Goal: Transaction & Acquisition: Purchase product/service

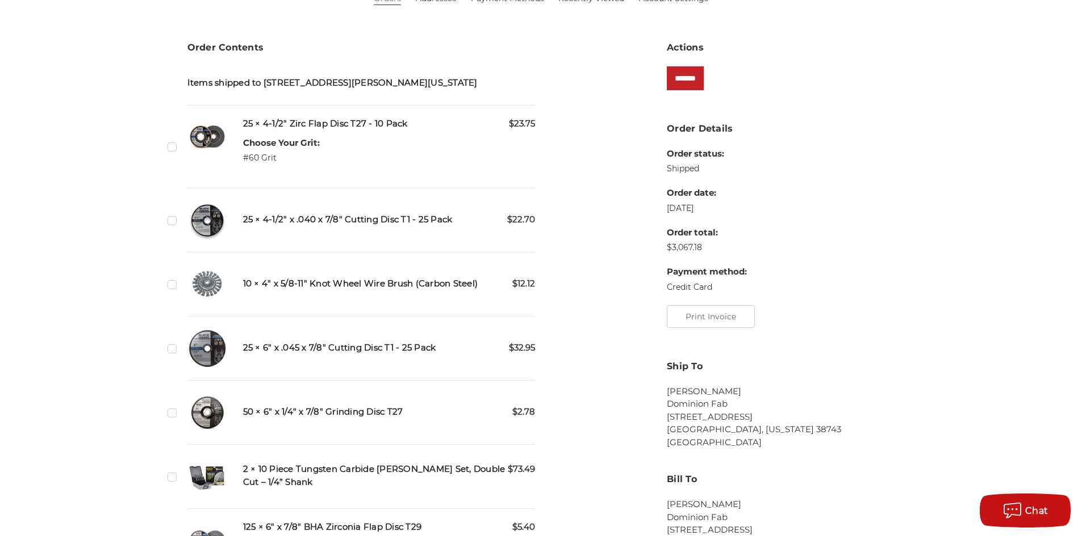
scroll to position [227, 0]
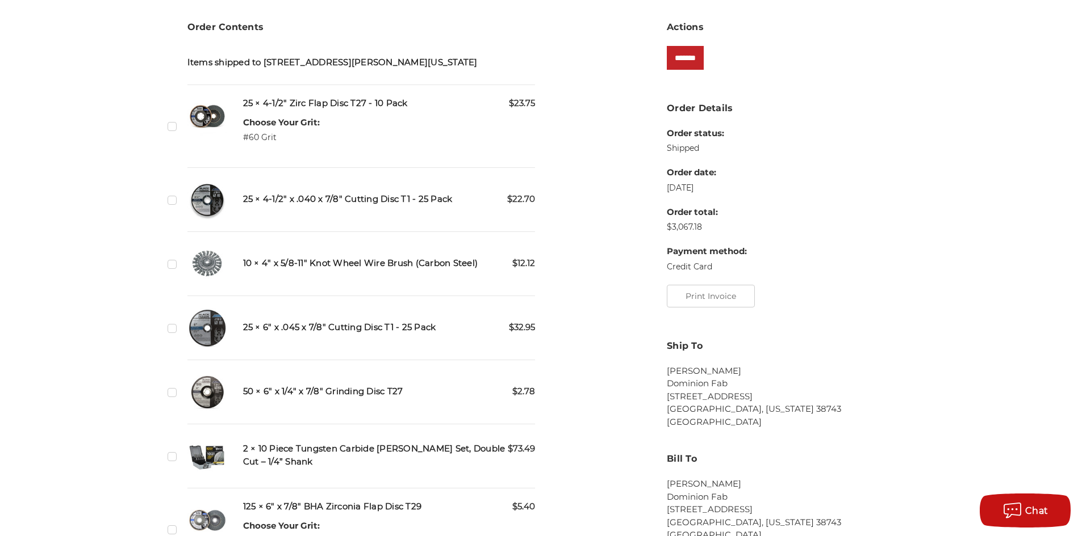
click at [171, 206] on label "Checkbox 537479 label" at bounding box center [173, 200] width 12 height 12
click at [170, 132] on label "Checkbox 537477 label" at bounding box center [173, 126] width 12 height 12
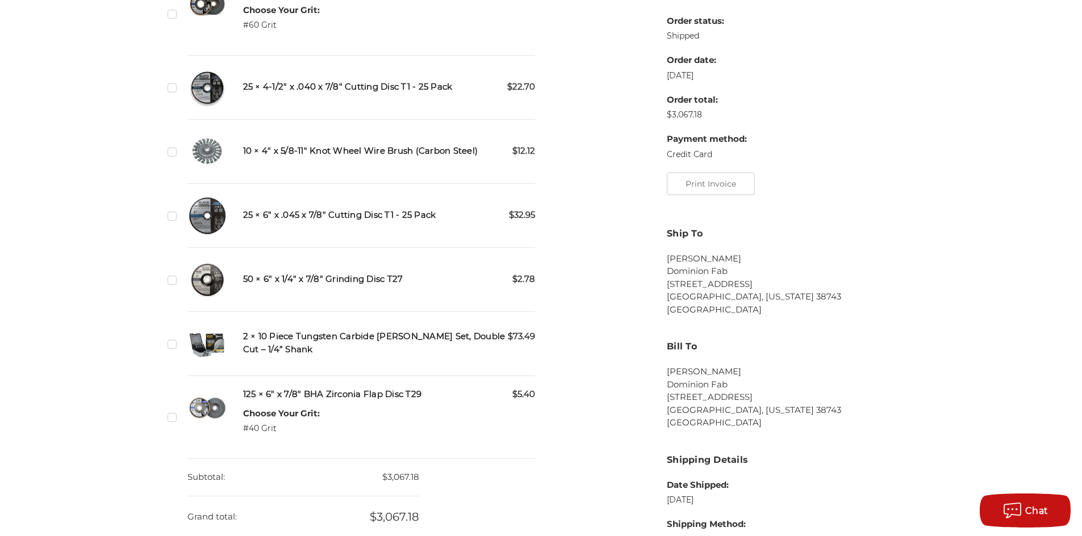
scroll to position [341, 0]
click at [174, 221] on label "Checkbox 537476 label" at bounding box center [173, 215] width 12 height 12
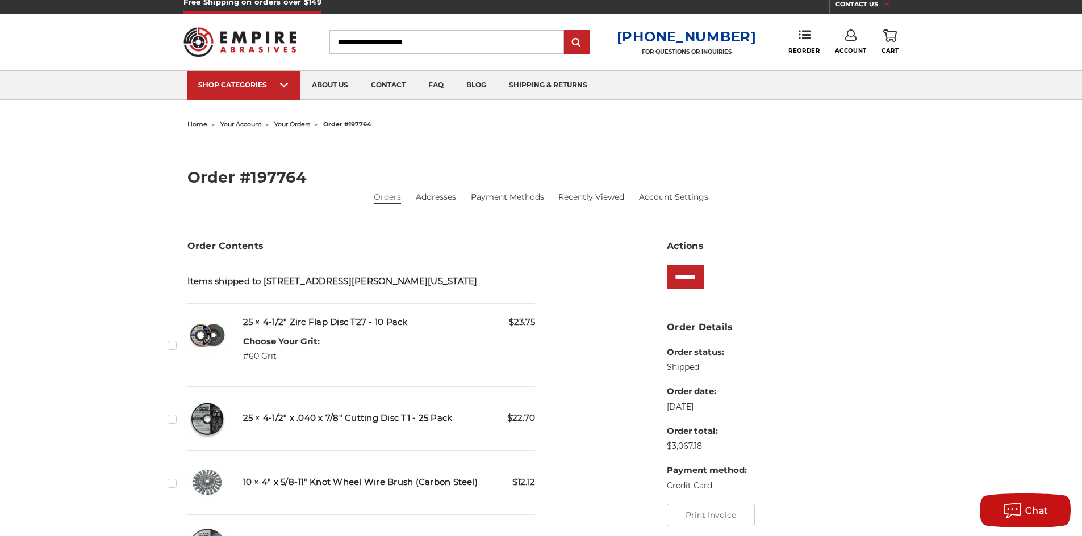
scroll to position [0, 0]
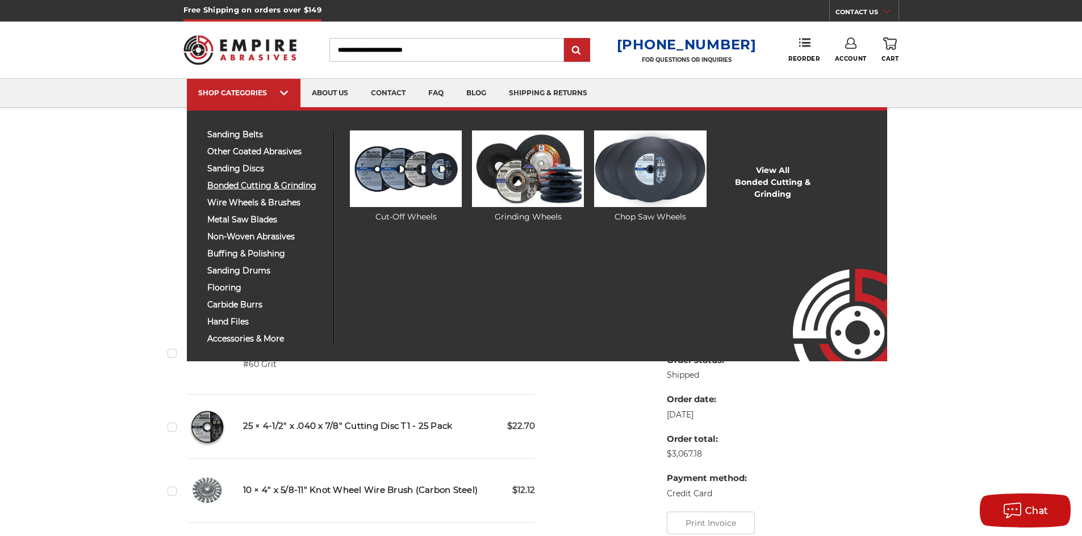
click at [237, 185] on span "bonded cutting & grinding" at bounding box center [266, 186] width 118 height 9
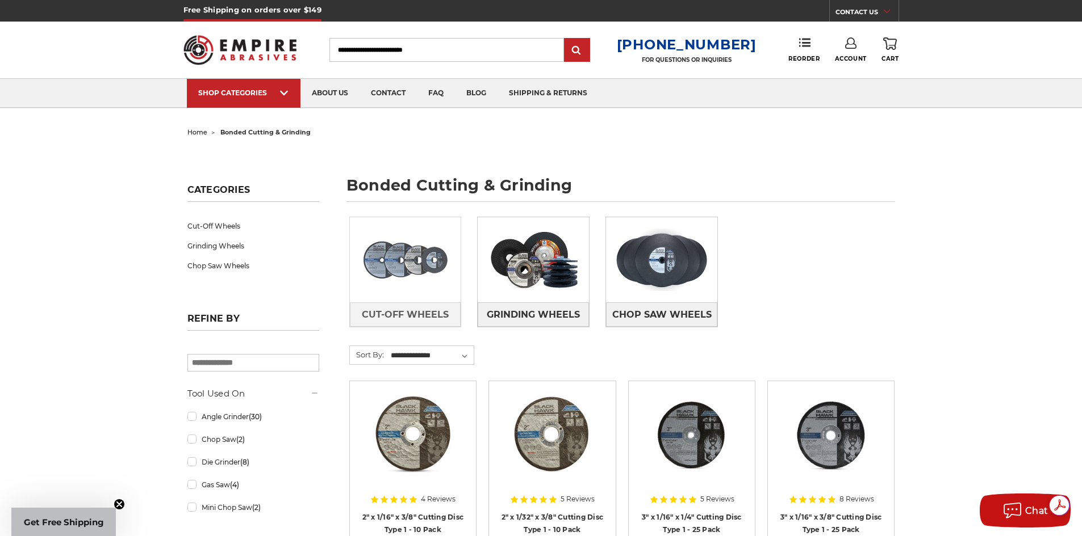
click at [402, 259] on img at bounding box center [405, 260] width 111 height 78
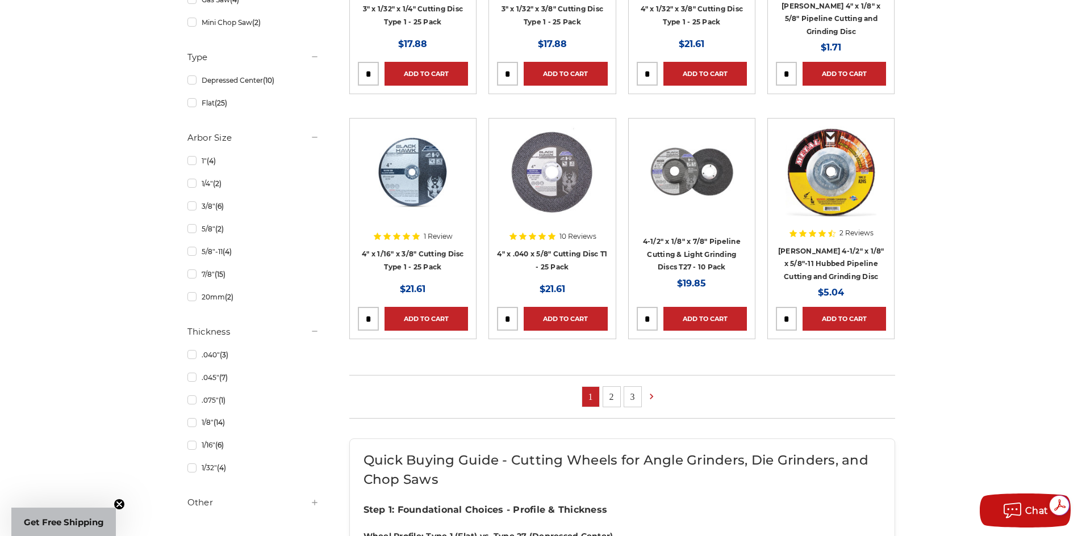
click at [612, 396] on link "2" at bounding box center [611, 397] width 17 height 20
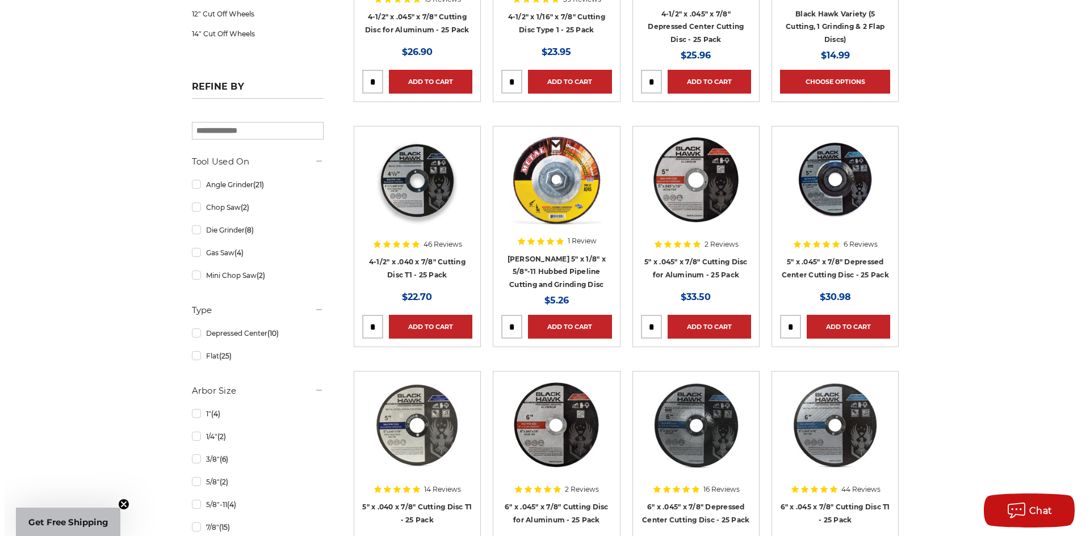
scroll to position [397, 0]
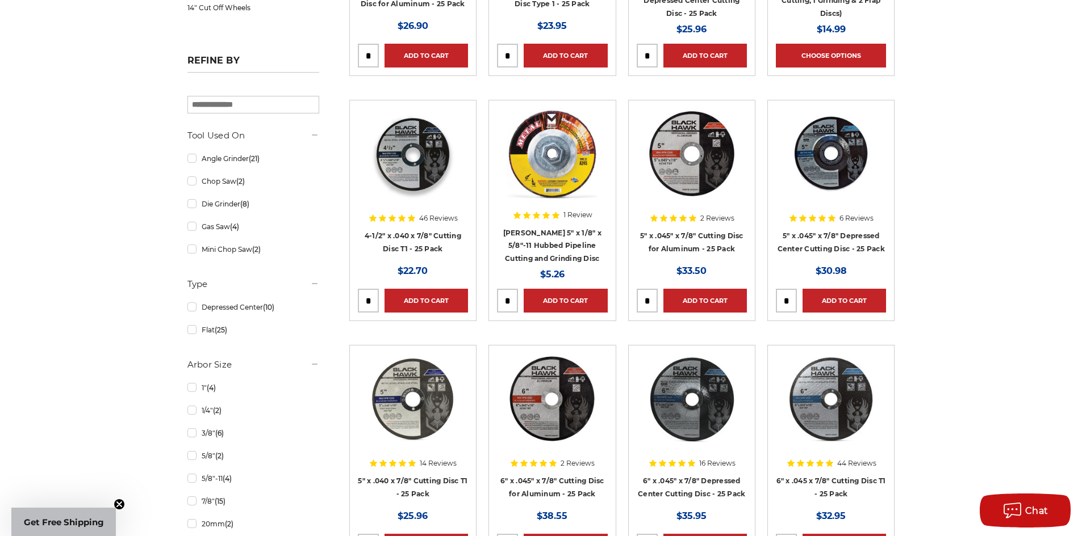
drag, startPoint x: 372, startPoint y: 299, endPoint x: 362, endPoint y: 301, distance: 9.9
click at [362, 301] on input "tel" at bounding box center [368, 301] width 20 height 23
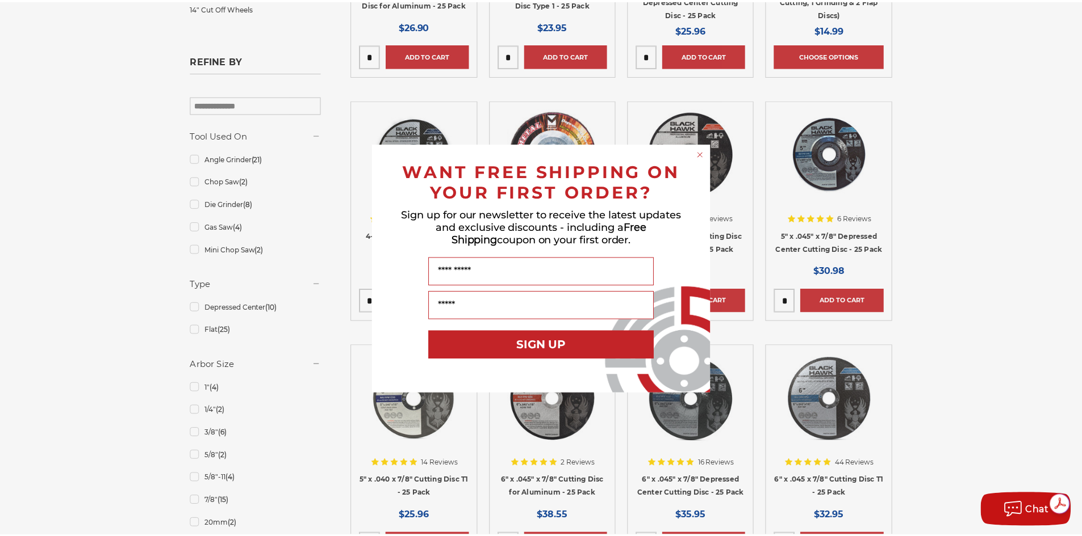
scroll to position [0, 0]
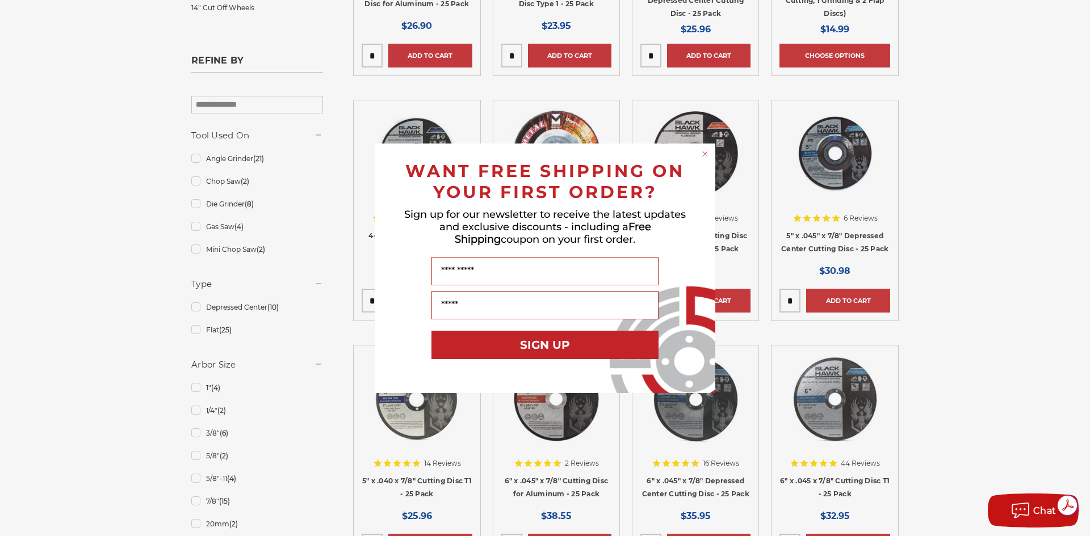
click at [702, 153] on circle "Close dialog" at bounding box center [705, 153] width 11 height 11
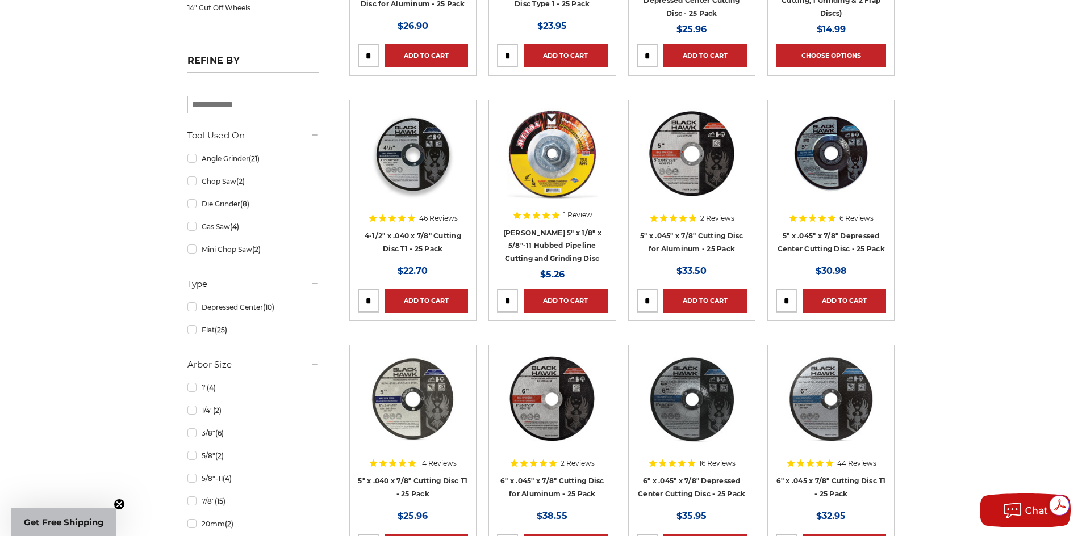
drag, startPoint x: 369, startPoint y: 299, endPoint x: 361, endPoint y: 299, distance: 7.9
click at [361, 299] on input "tel" at bounding box center [368, 301] width 20 height 23
type input "**"
click at [411, 296] on link "Add to Cart" at bounding box center [425, 301] width 83 height 24
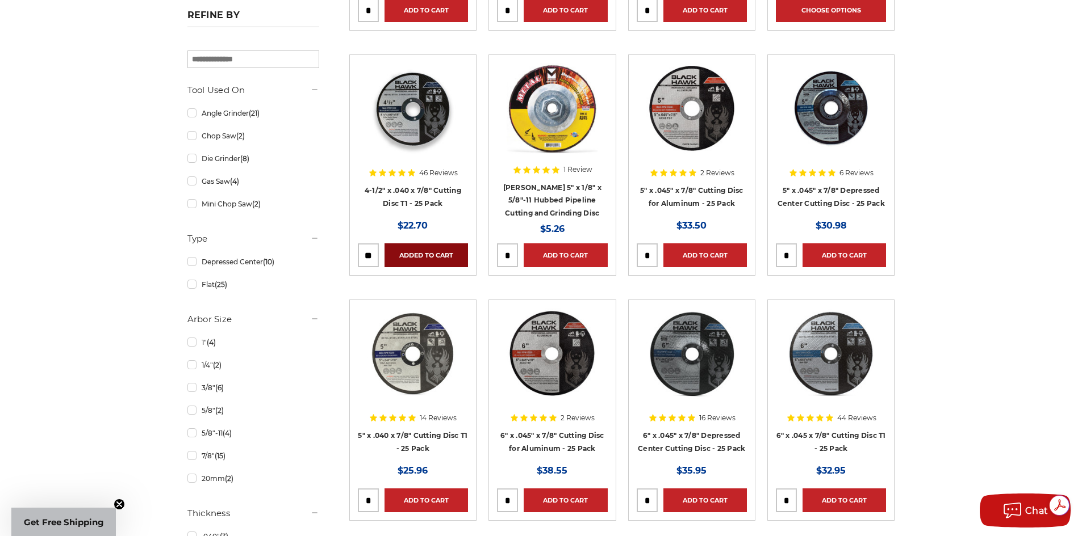
scroll to position [511, 0]
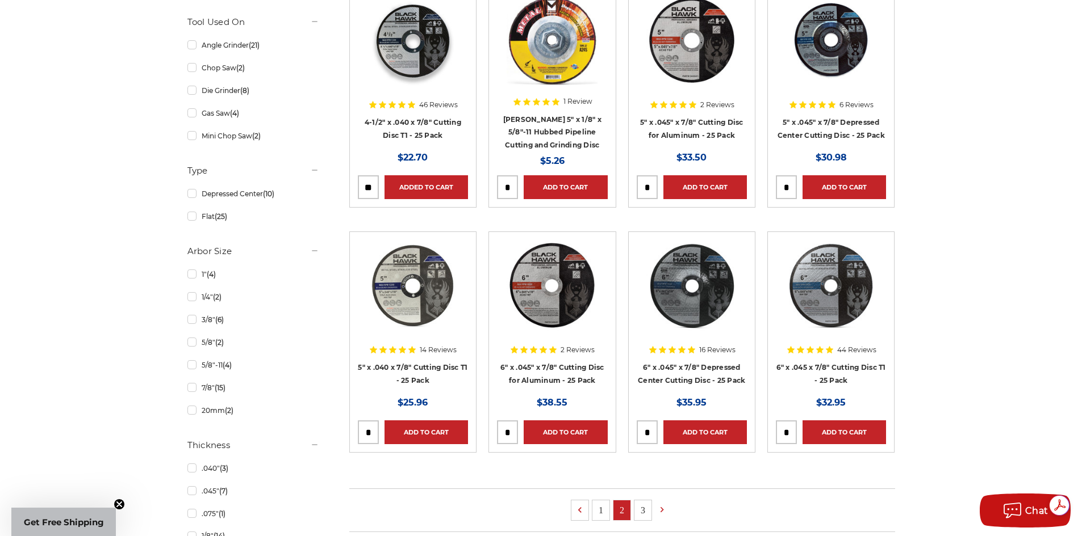
click at [642, 506] on link "3" at bounding box center [642, 511] width 17 height 20
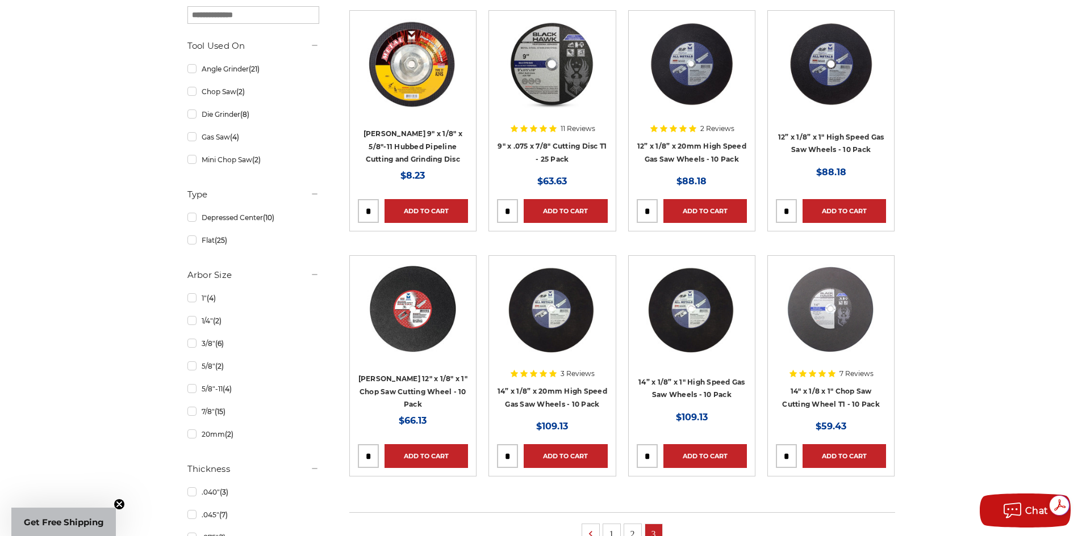
scroll to position [568, 0]
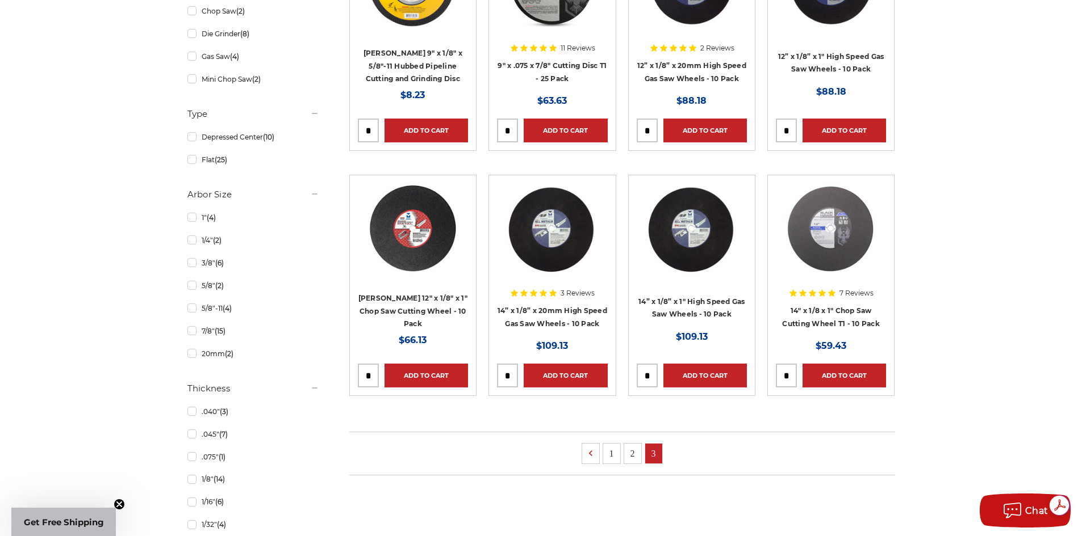
click at [631, 452] on link "2" at bounding box center [632, 454] width 17 height 20
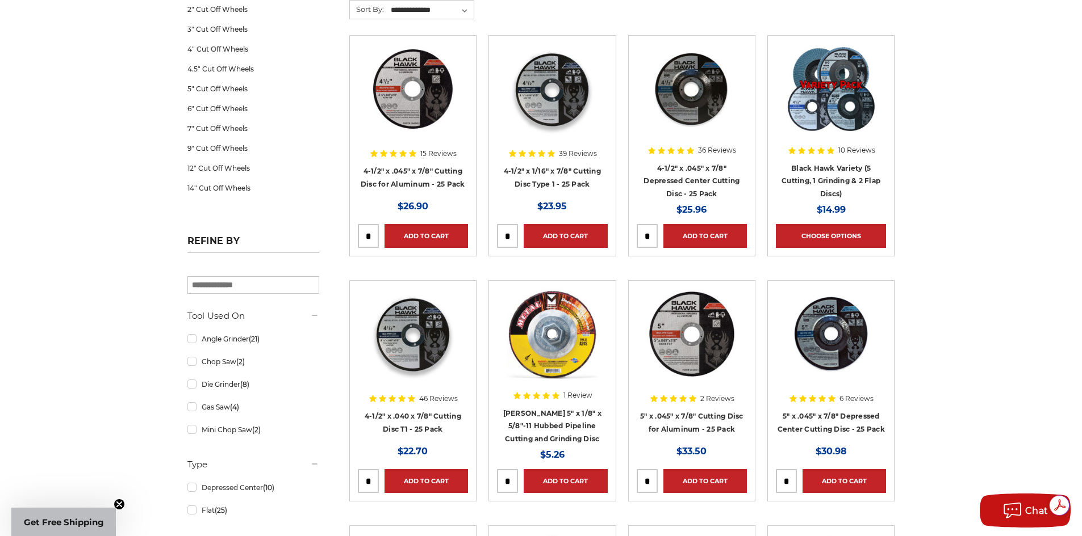
scroll to position [511, 0]
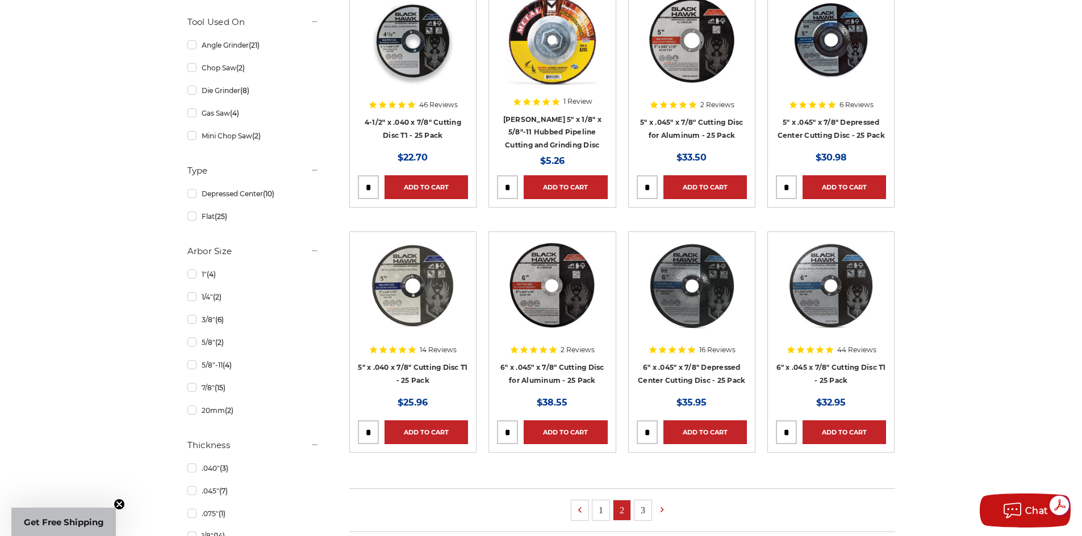
click at [791, 430] on input "tel" at bounding box center [786, 432] width 20 height 23
type input "**"
click at [823, 430] on link "Add to Cart" at bounding box center [843, 433] width 83 height 24
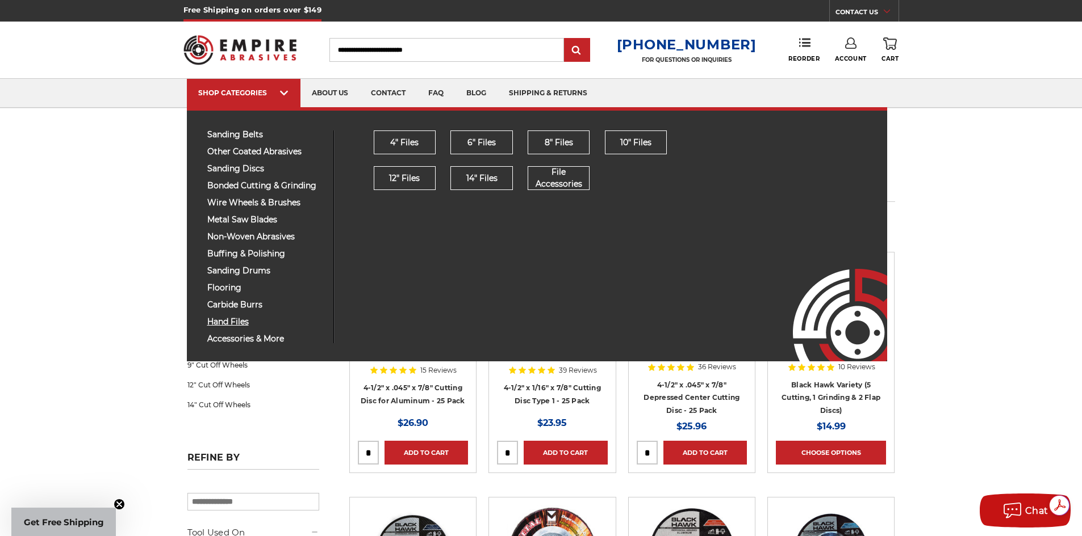
scroll to position [0, 0]
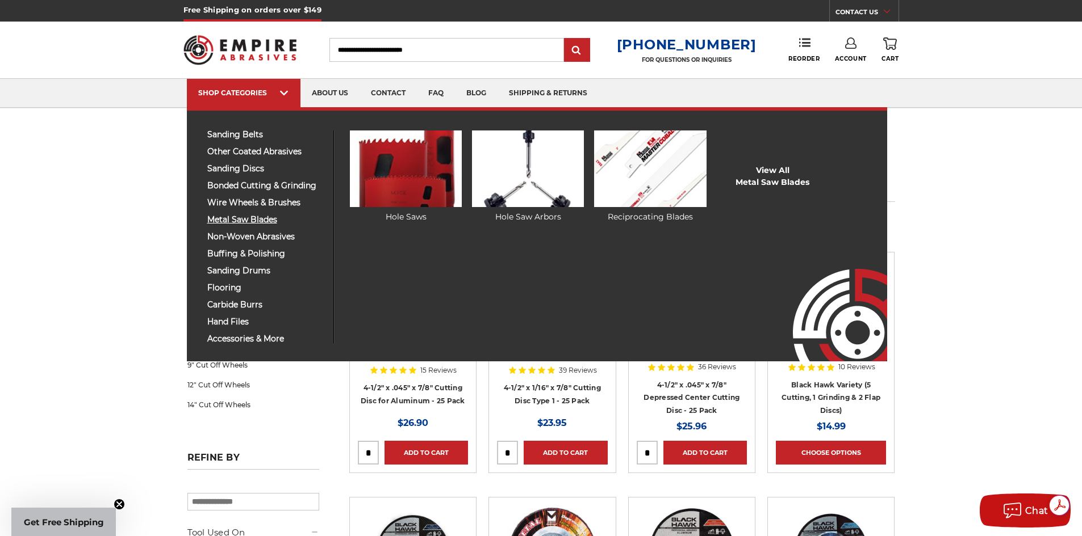
click at [242, 221] on span "metal saw blades" at bounding box center [266, 220] width 118 height 9
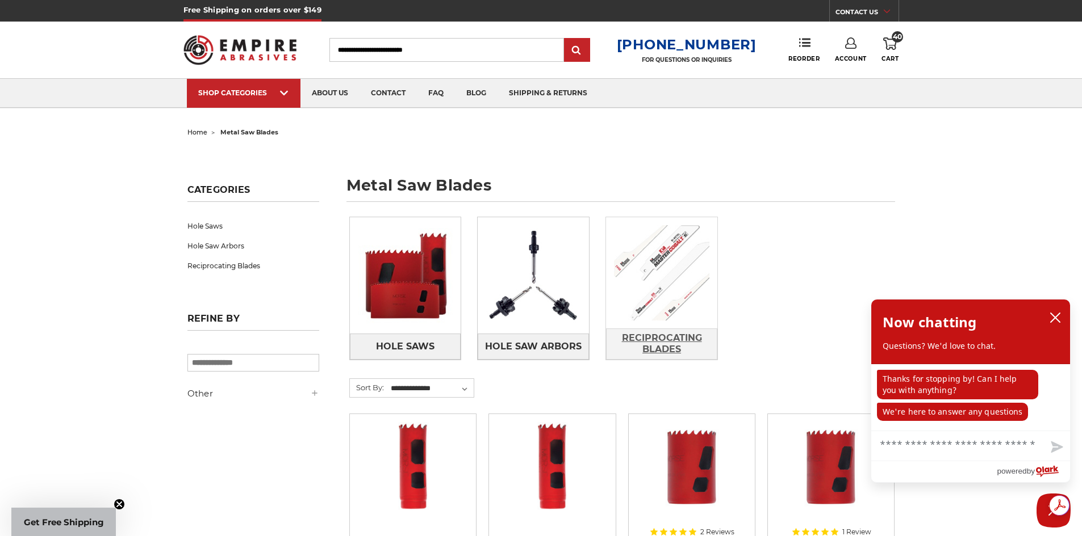
click at [651, 338] on span "Reciprocating Blades" at bounding box center [661, 344] width 110 height 31
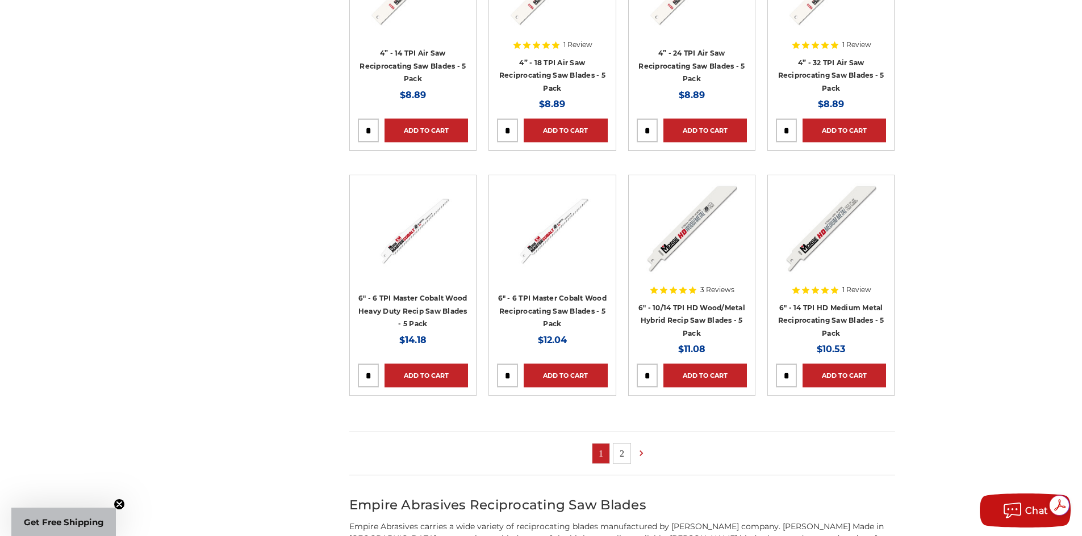
drag, startPoint x: 789, startPoint y: 372, endPoint x: 781, endPoint y: 373, distance: 8.0
click at [781, 373] on input "tel" at bounding box center [786, 375] width 20 height 23
type input "**"
click at [829, 372] on link "Add to Cart" at bounding box center [843, 376] width 83 height 24
click at [622, 450] on link "2" at bounding box center [621, 454] width 17 height 20
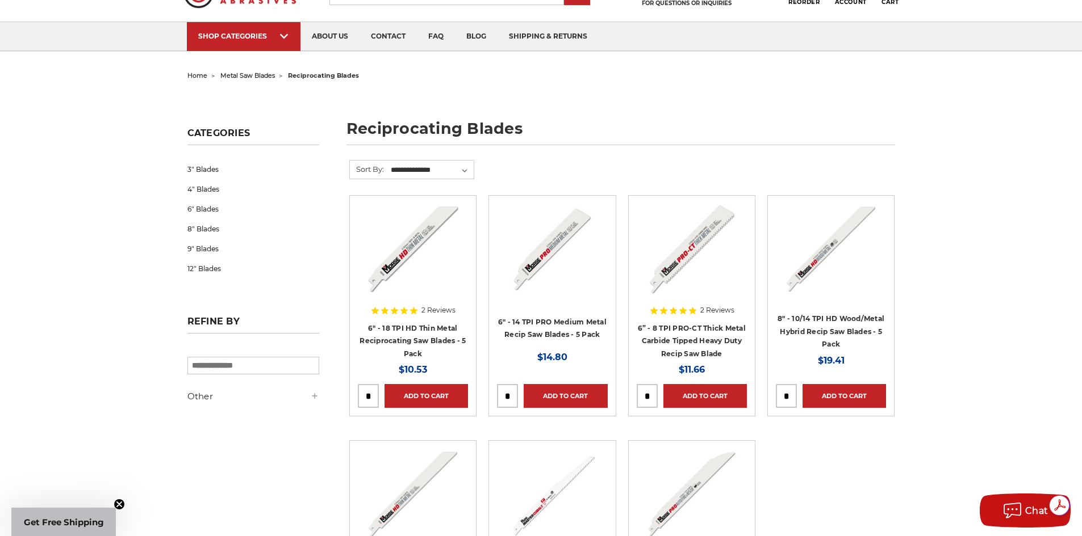
drag, startPoint x: 652, startPoint y: 395, endPoint x: 642, endPoint y: 395, distance: 10.2
click at [642, 395] on input "tel" at bounding box center [647, 396] width 20 height 23
type input "*"
click at [697, 397] on link "Add to Cart" at bounding box center [704, 396] width 83 height 24
click at [510, 395] on input "tel" at bounding box center [507, 396] width 20 height 23
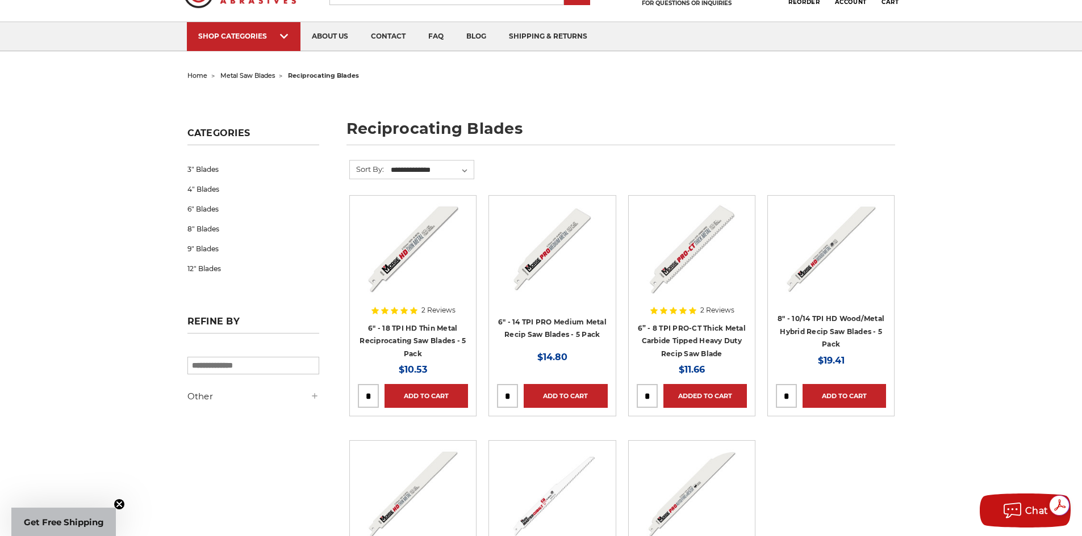
type input "**"
click at [561, 397] on link "Add to Cart" at bounding box center [564, 396] width 83 height 24
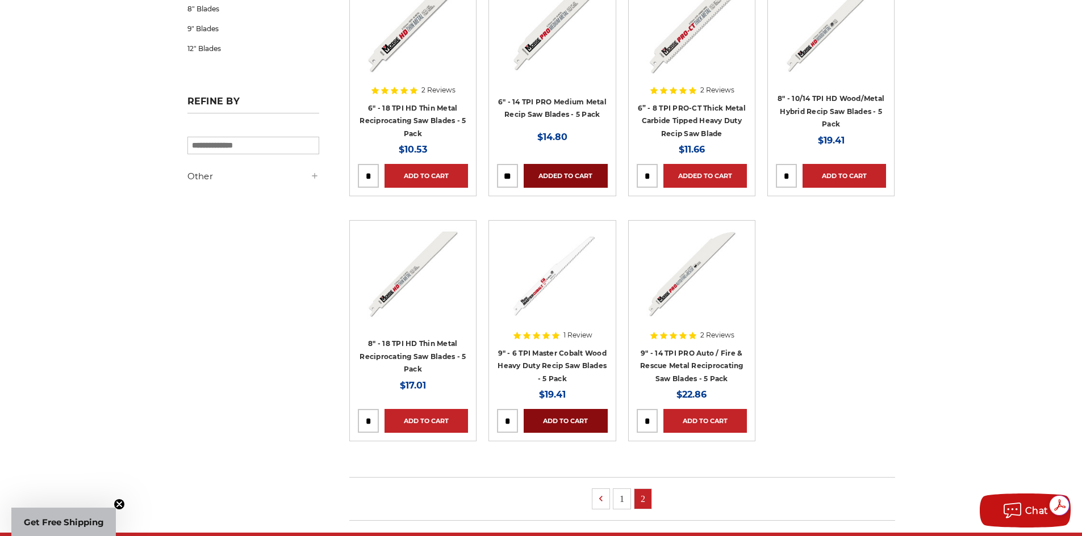
scroll to position [284, 0]
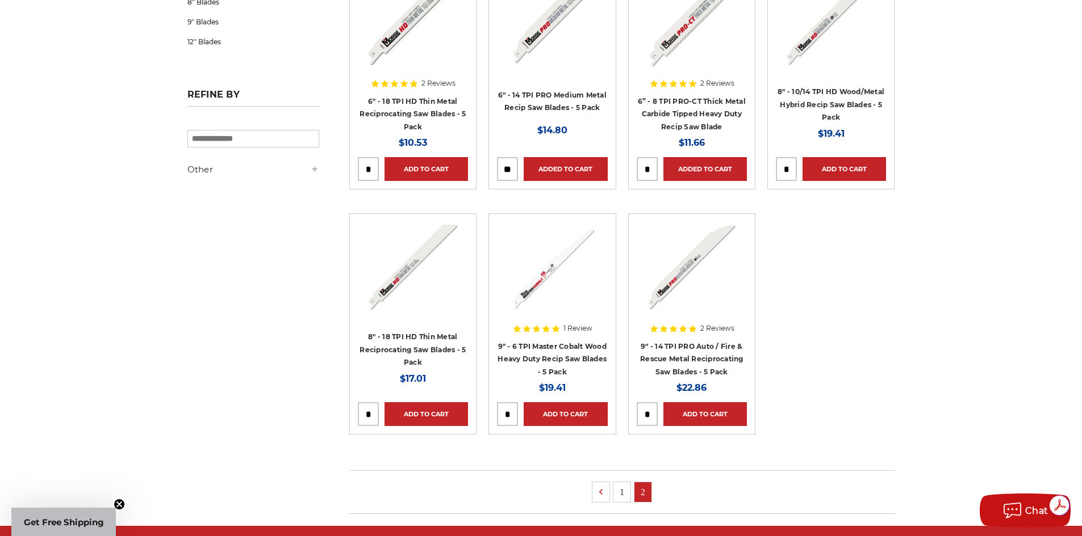
click at [513, 414] on input "tel" at bounding box center [507, 414] width 20 height 23
type input "*"
click at [557, 412] on link "Add to Cart" at bounding box center [564, 415] width 83 height 24
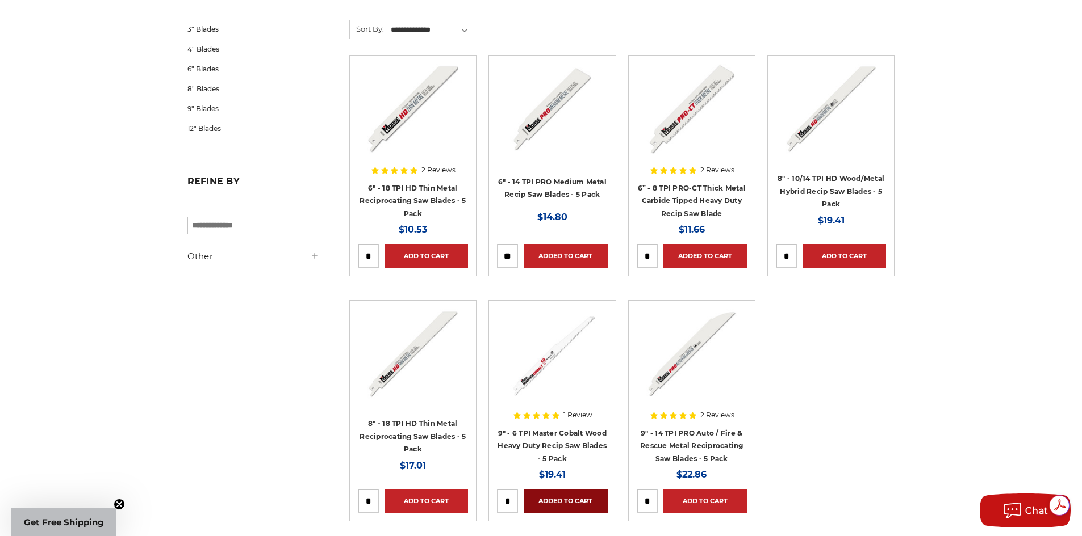
scroll to position [0, 0]
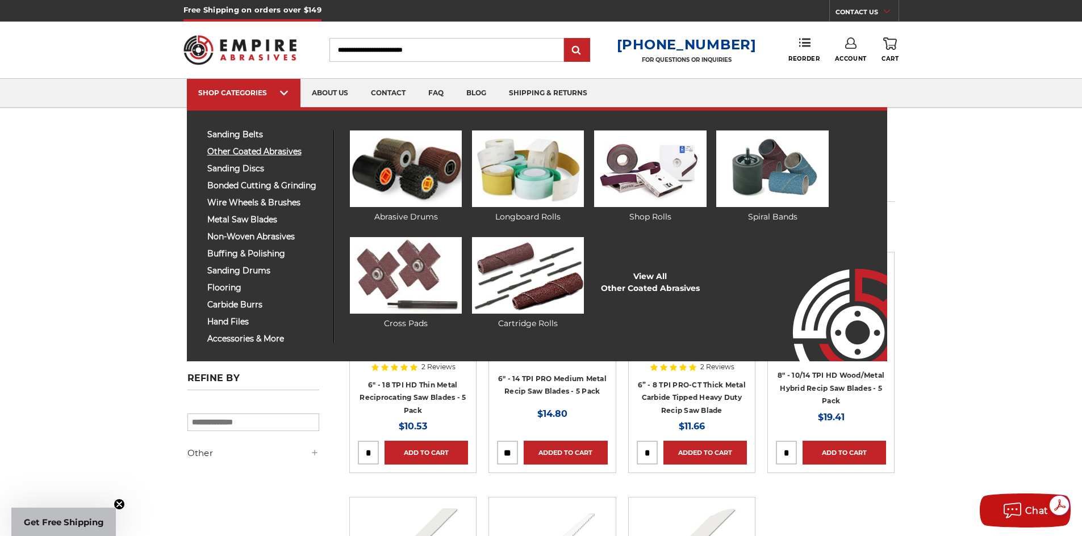
click at [227, 153] on span "other coated abrasives" at bounding box center [266, 152] width 118 height 9
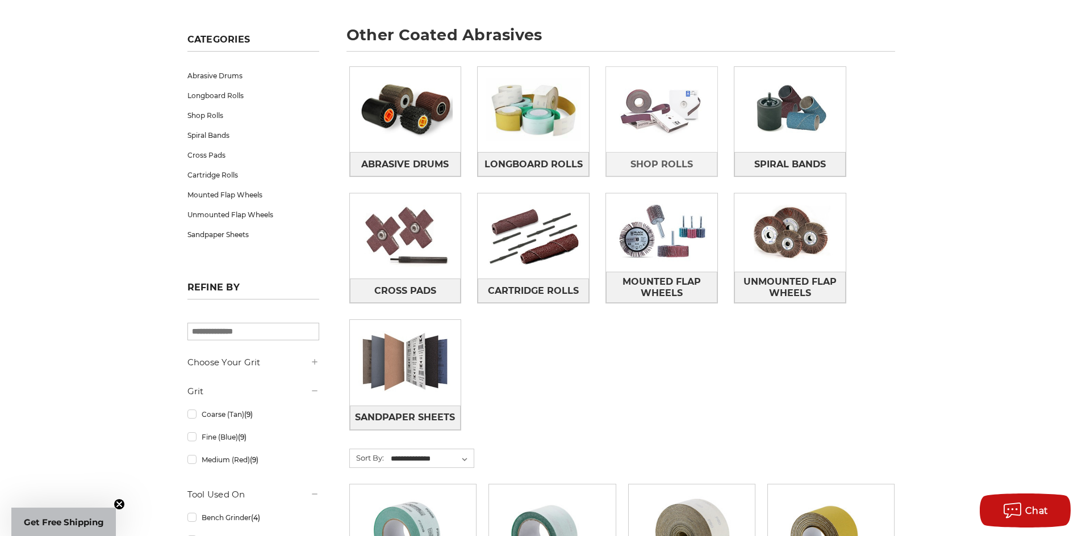
scroll to position [170, 0]
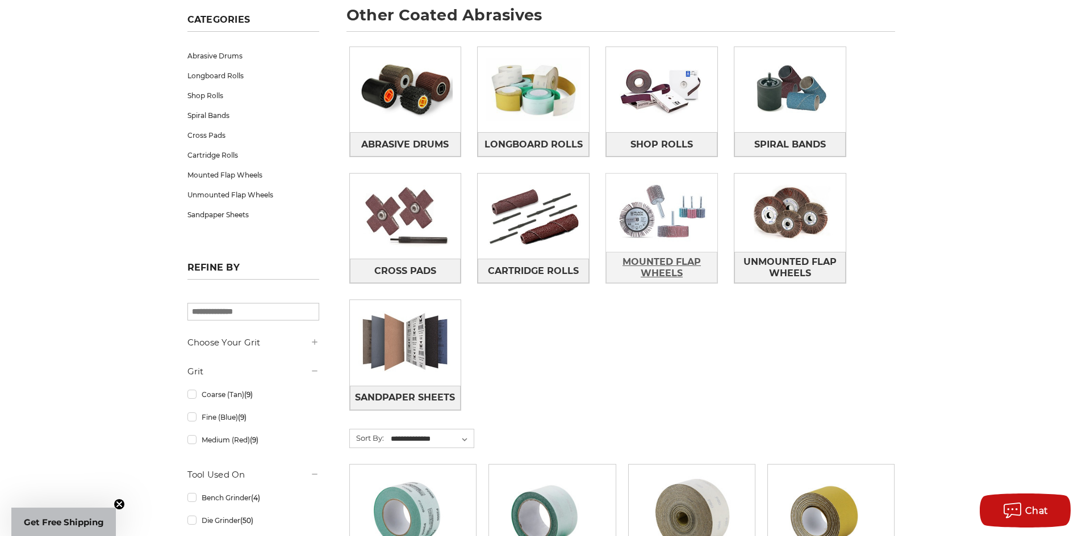
click at [662, 269] on span "Mounted Flap Wheels" at bounding box center [661, 268] width 110 height 31
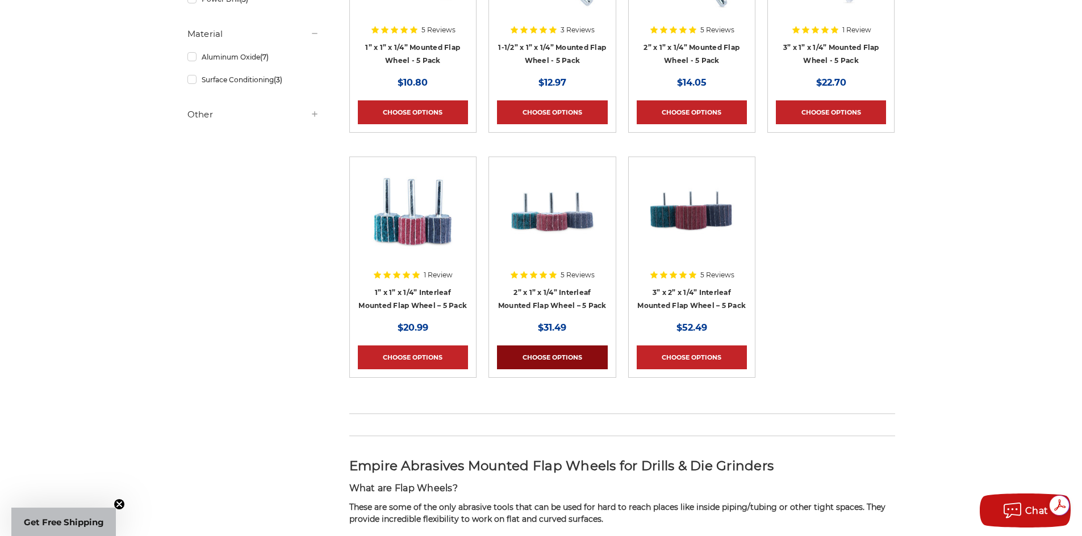
click at [560, 355] on link "Choose Options" at bounding box center [552, 358] width 110 height 24
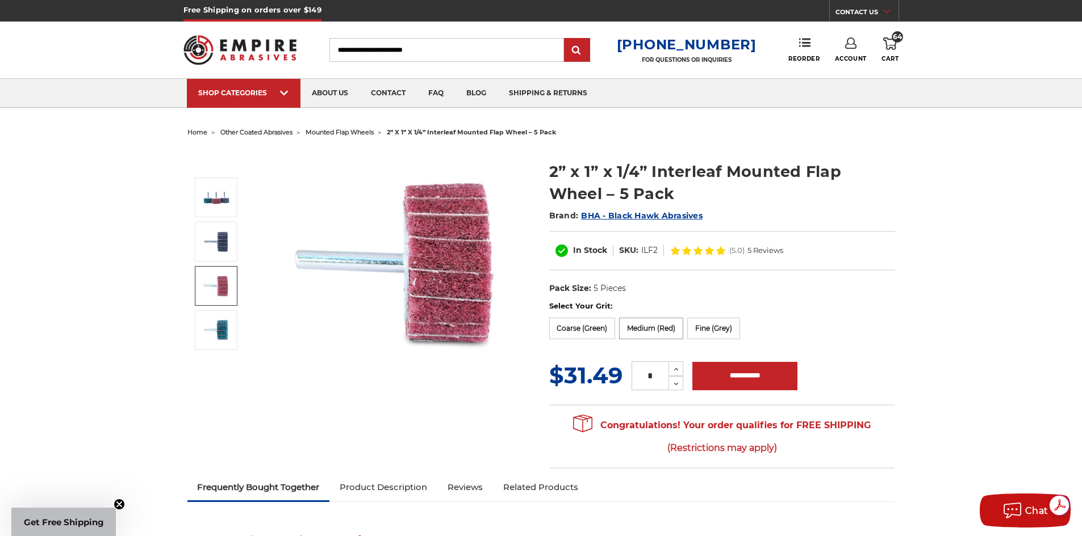
click at [657, 329] on label "Medium (Red)" at bounding box center [651, 329] width 64 height 22
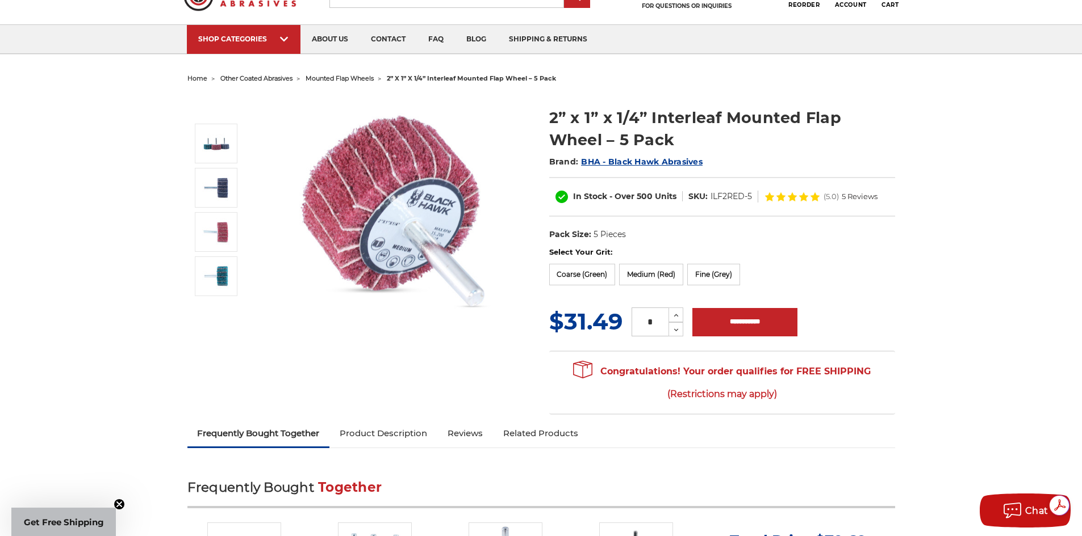
scroll to position [57, 0]
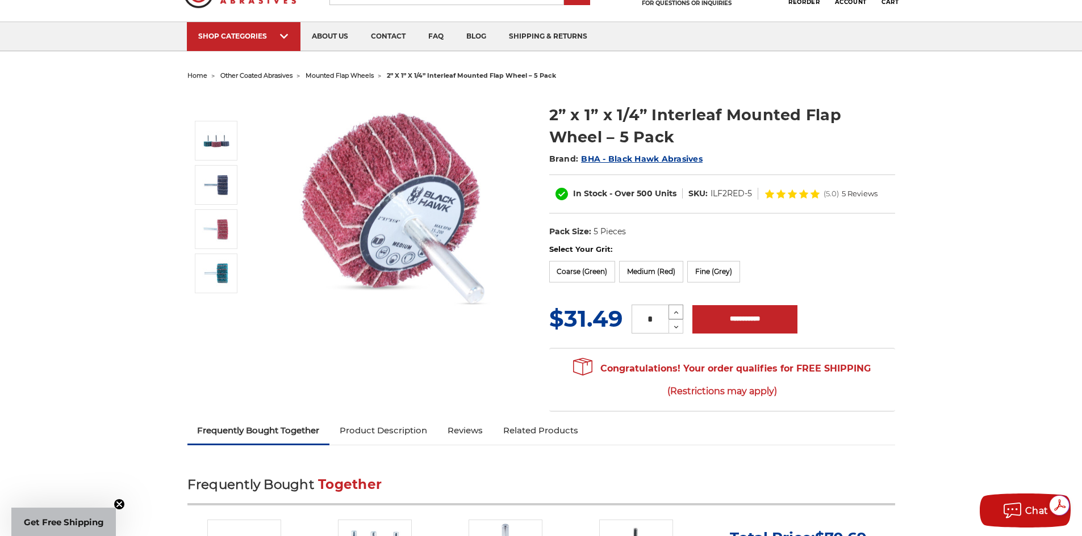
click at [676, 318] on icon at bounding box center [676, 313] width 9 height 10
type input "*"
click at [728, 331] on input "**********" at bounding box center [744, 319] width 105 height 28
type input "**********"
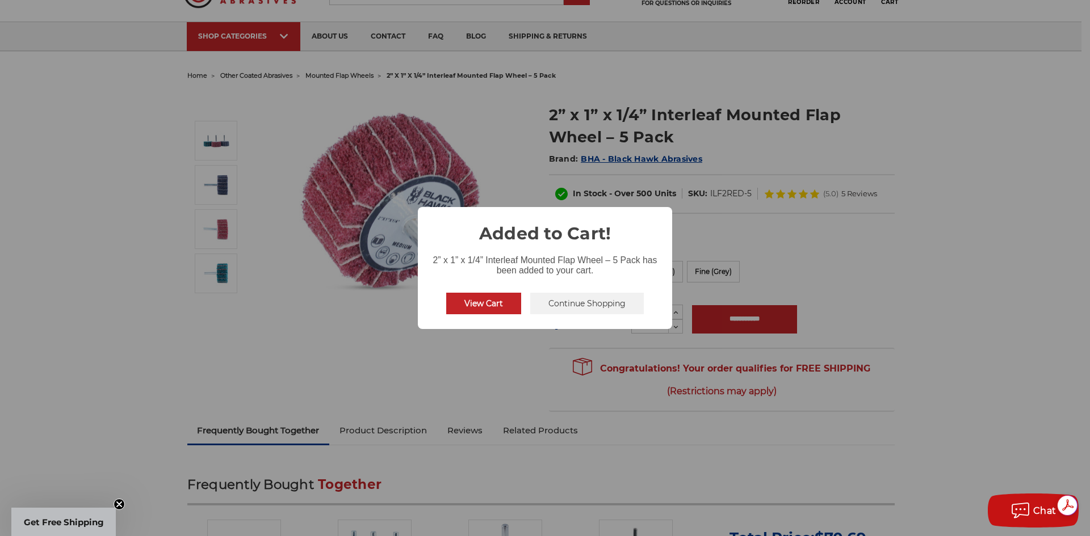
click at [548, 304] on button "Continue Shopping" at bounding box center [587, 304] width 114 height 22
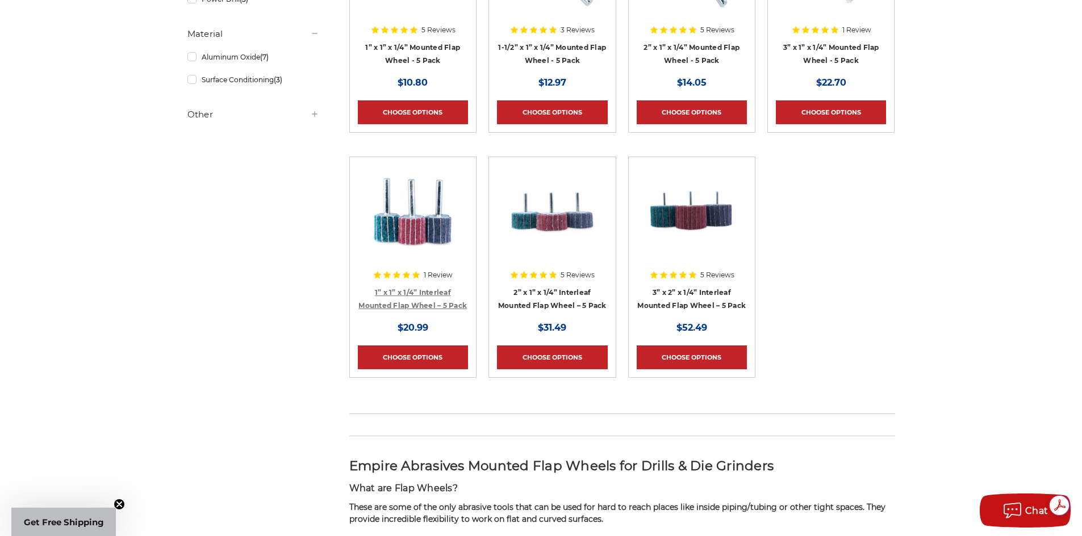
click at [408, 292] on link "1” x 1” x 1/4” Interleaf Mounted Flap Wheel – 5 Pack" at bounding box center [412, 299] width 108 height 22
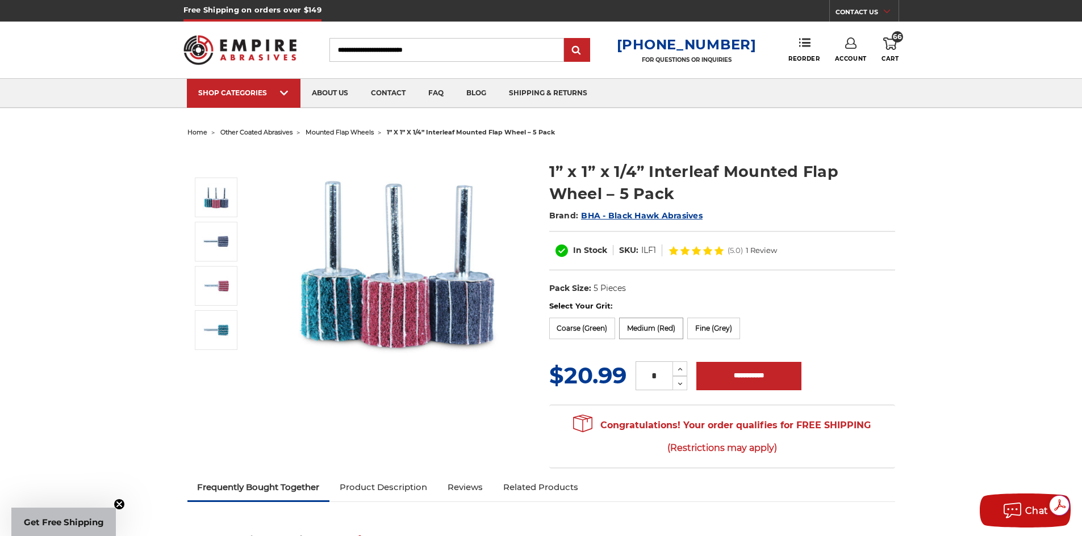
click at [641, 330] on label "Medium (Red)" at bounding box center [651, 329] width 64 height 22
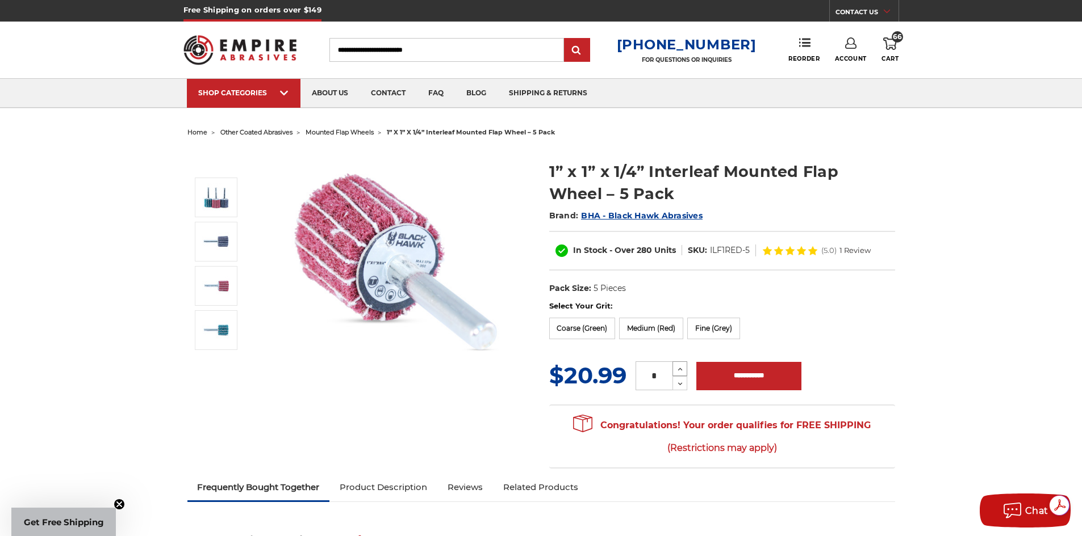
click at [679, 368] on icon at bounding box center [680, 369] width 9 height 10
type input "*"
click at [724, 378] on input "**********" at bounding box center [748, 376] width 105 height 28
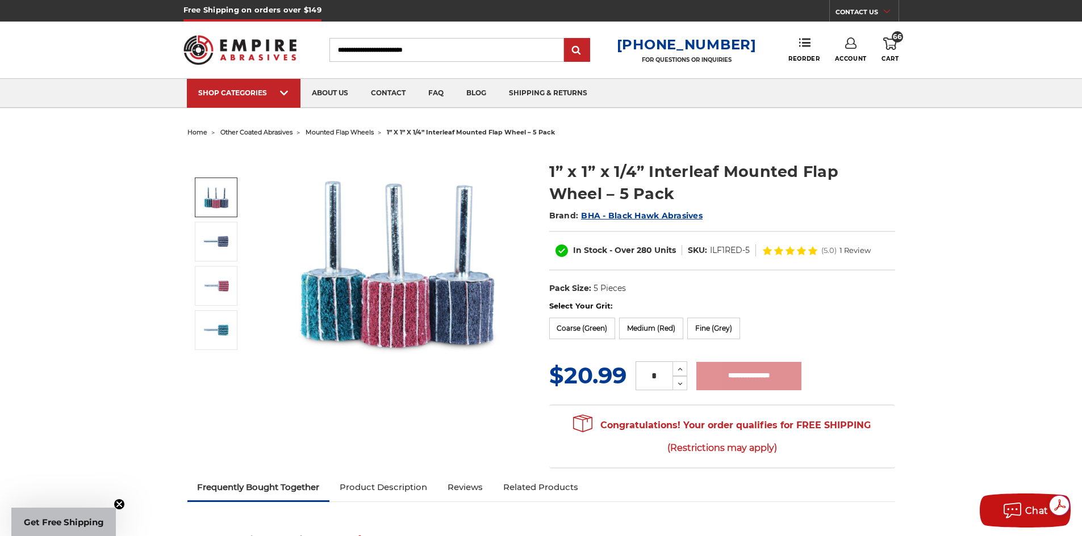
type input "**********"
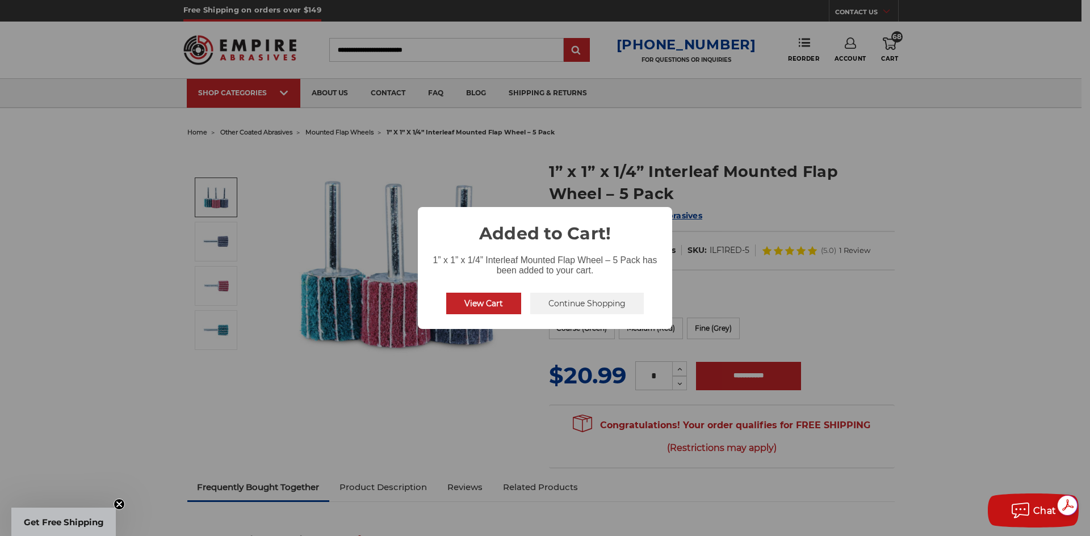
click at [565, 301] on button "Continue Shopping" at bounding box center [587, 304] width 114 height 22
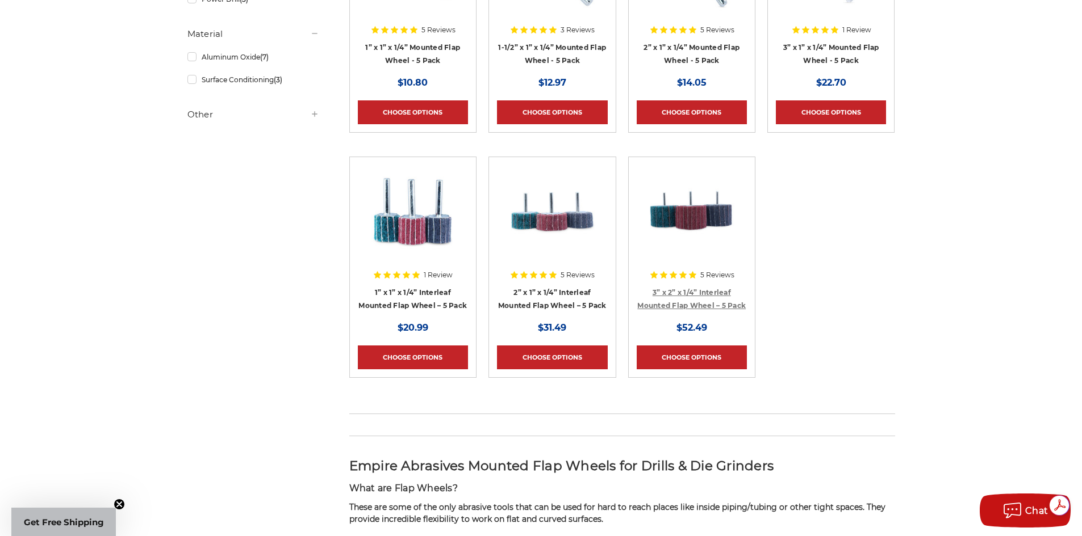
click at [702, 300] on link "3” x 2” x 1/4” Interleaf Mounted Flap Wheel – 5 Pack" at bounding box center [691, 299] width 108 height 22
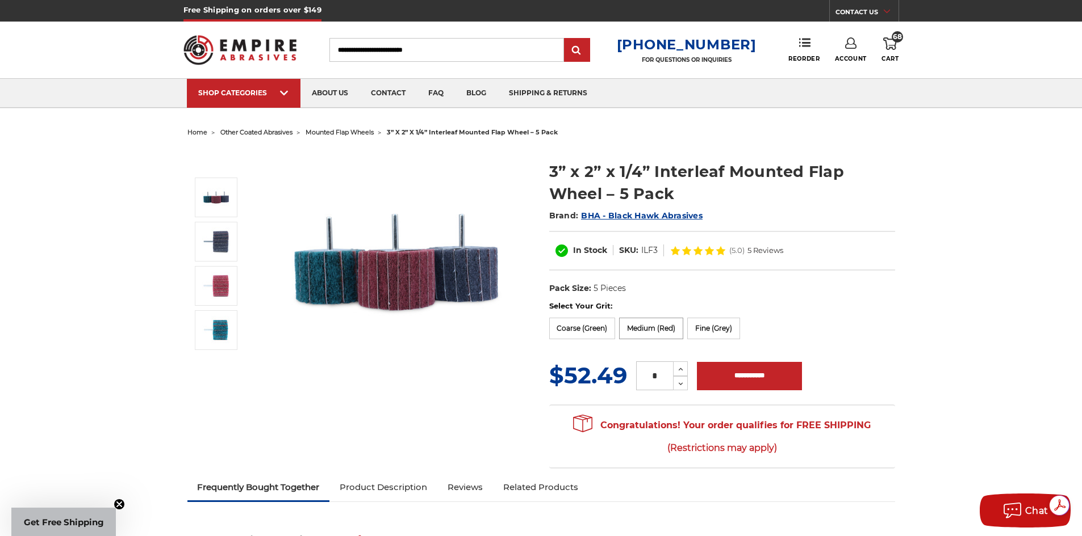
click at [645, 327] on label "Medium (Red)" at bounding box center [651, 329] width 64 height 22
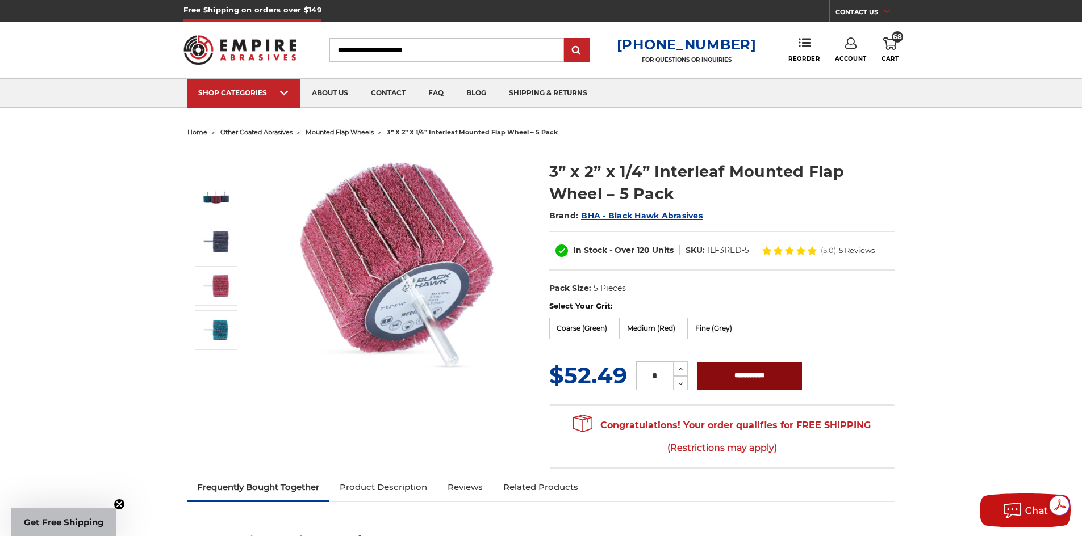
click at [727, 376] on input "**********" at bounding box center [749, 376] width 105 height 28
type input "**********"
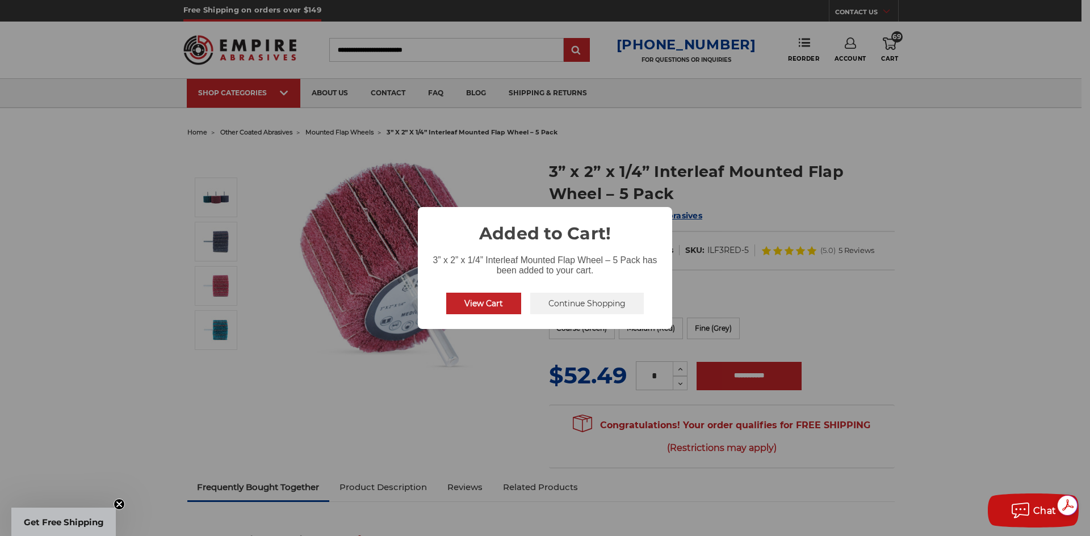
click at [558, 310] on button "Continue Shopping" at bounding box center [587, 304] width 114 height 22
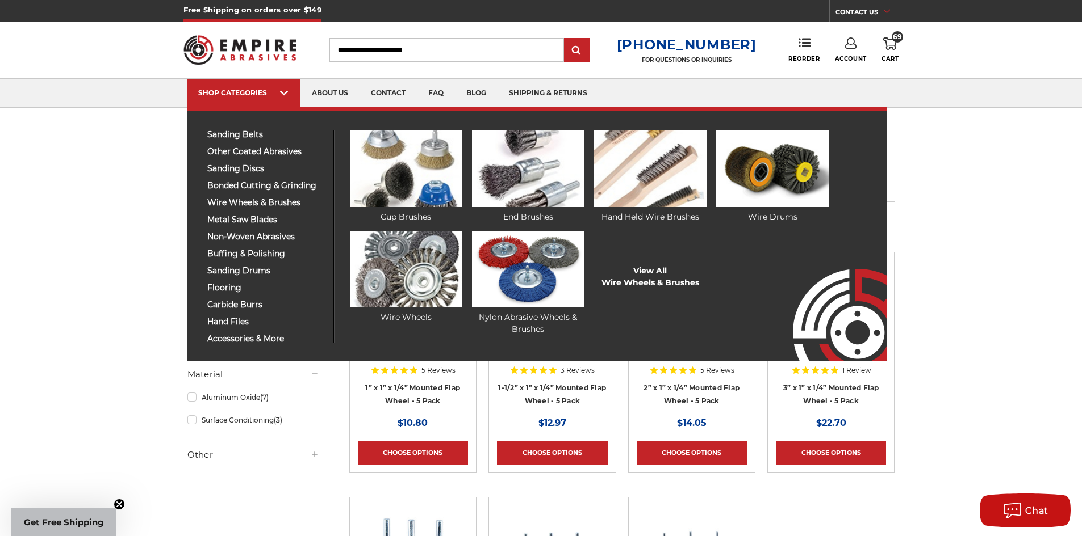
click at [228, 202] on span "wire wheels & brushes" at bounding box center [266, 203] width 118 height 9
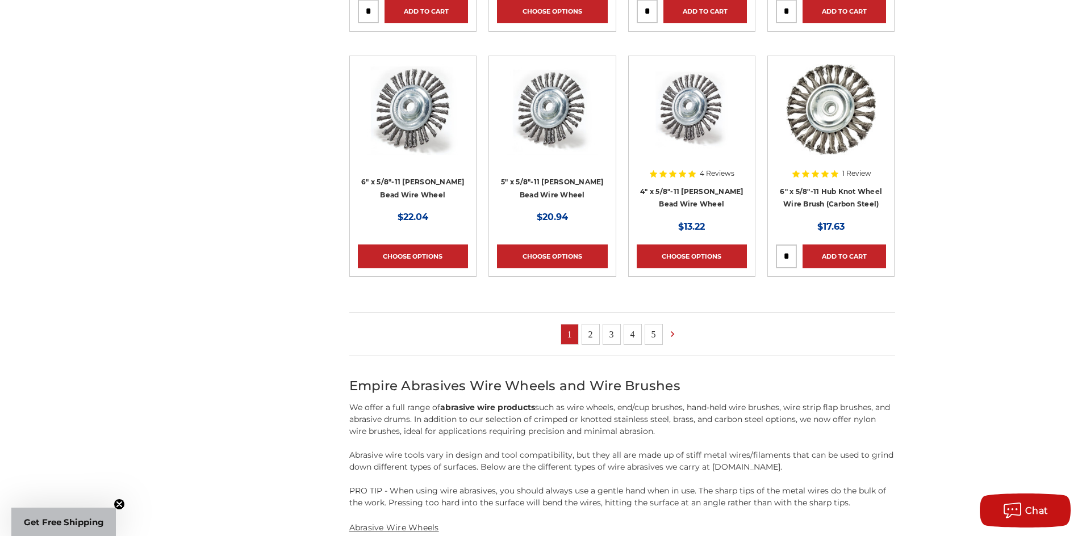
scroll to position [1022, 0]
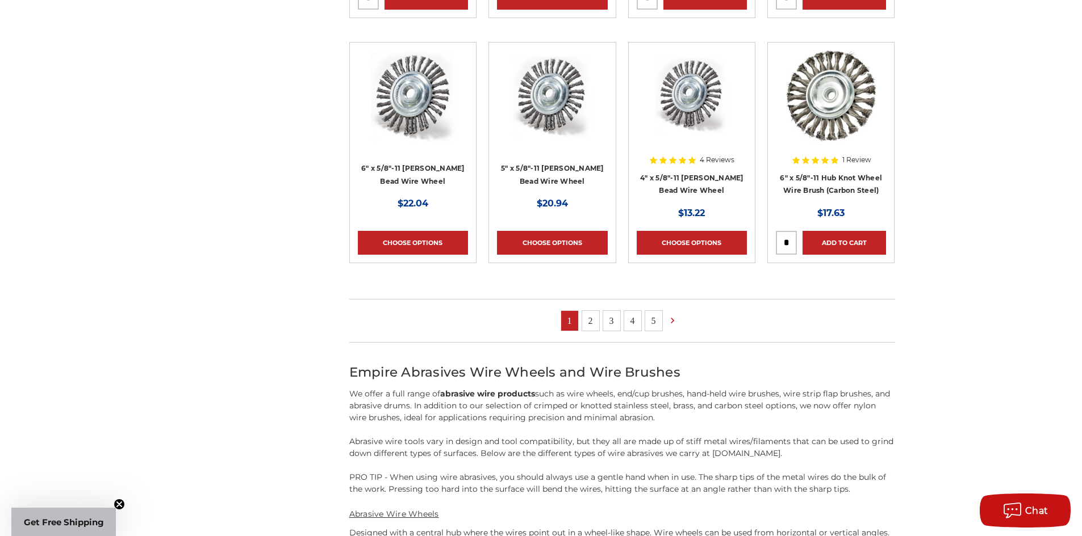
click at [586, 319] on link "2" at bounding box center [590, 321] width 17 height 20
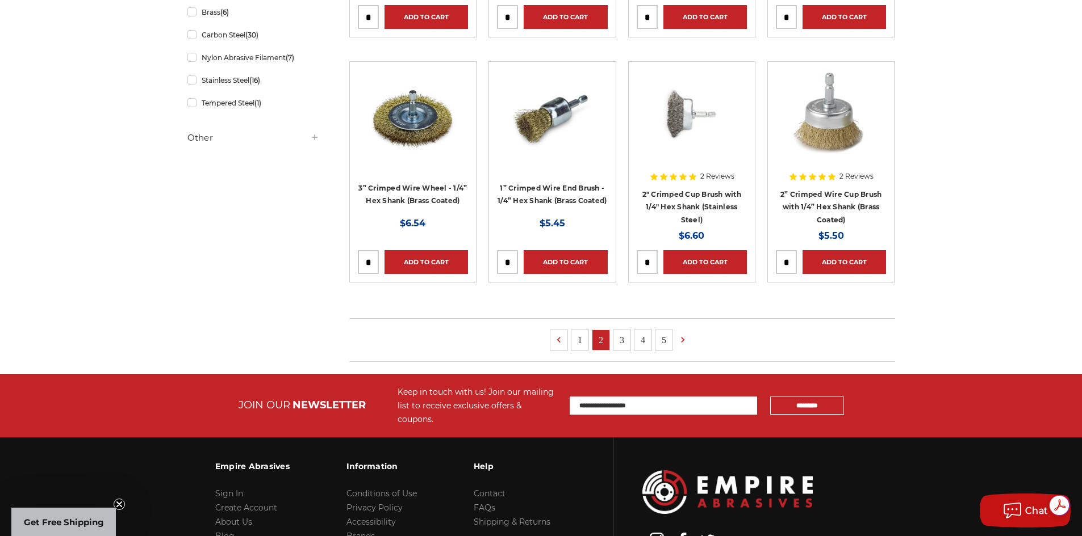
click at [623, 338] on link "3" at bounding box center [621, 340] width 17 height 20
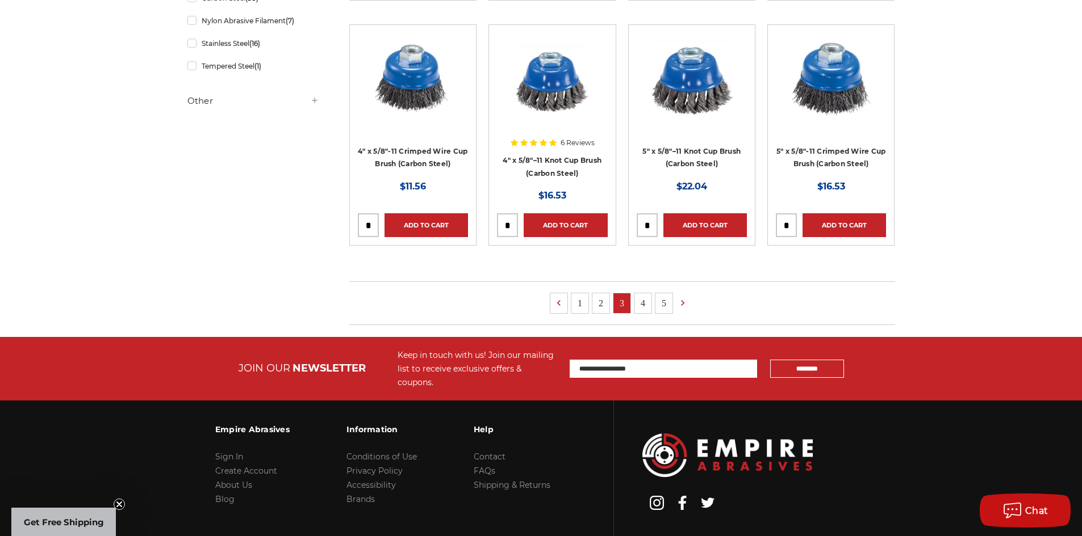
scroll to position [738, 0]
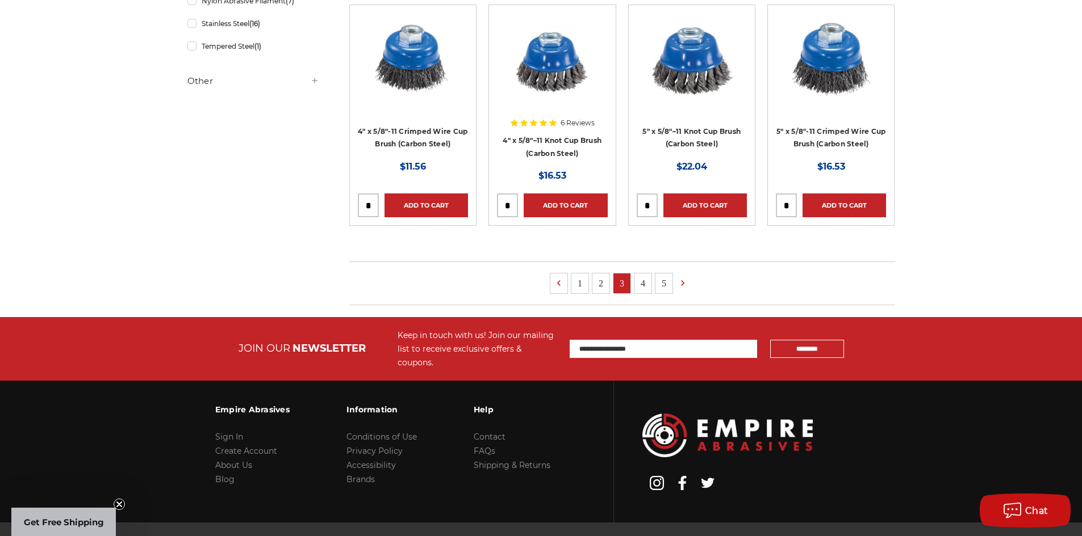
click at [639, 286] on link "4" at bounding box center [642, 284] width 17 height 20
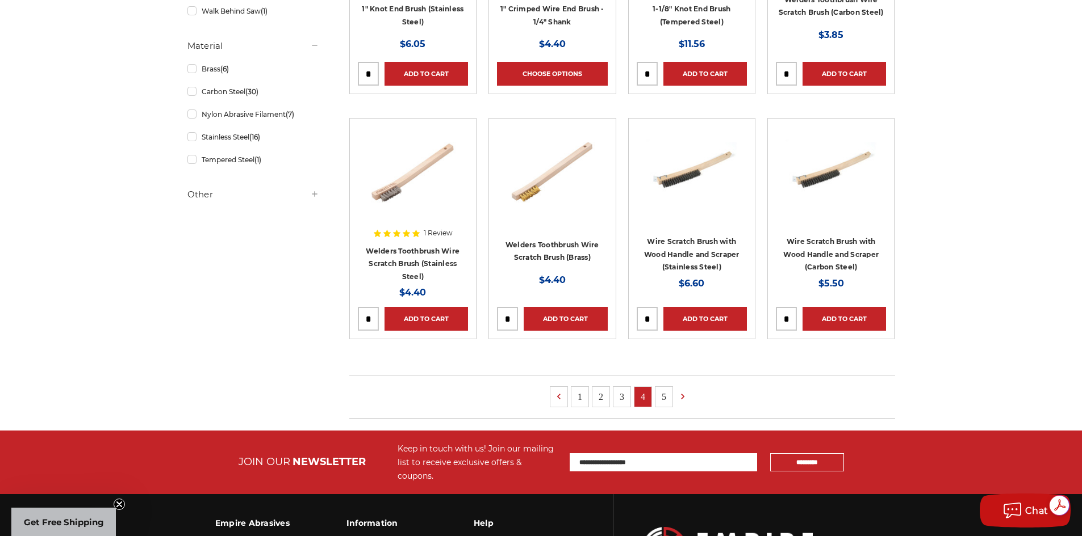
click at [649, 318] on input "tel" at bounding box center [647, 319] width 20 height 23
drag, startPoint x: 650, startPoint y: 318, endPoint x: 640, endPoint y: 319, distance: 10.2
click at [640, 319] on input "tel" at bounding box center [647, 319] width 20 height 23
type input "*"
click at [694, 321] on link "Add to Cart" at bounding box center [704, 319] width 83 height 24
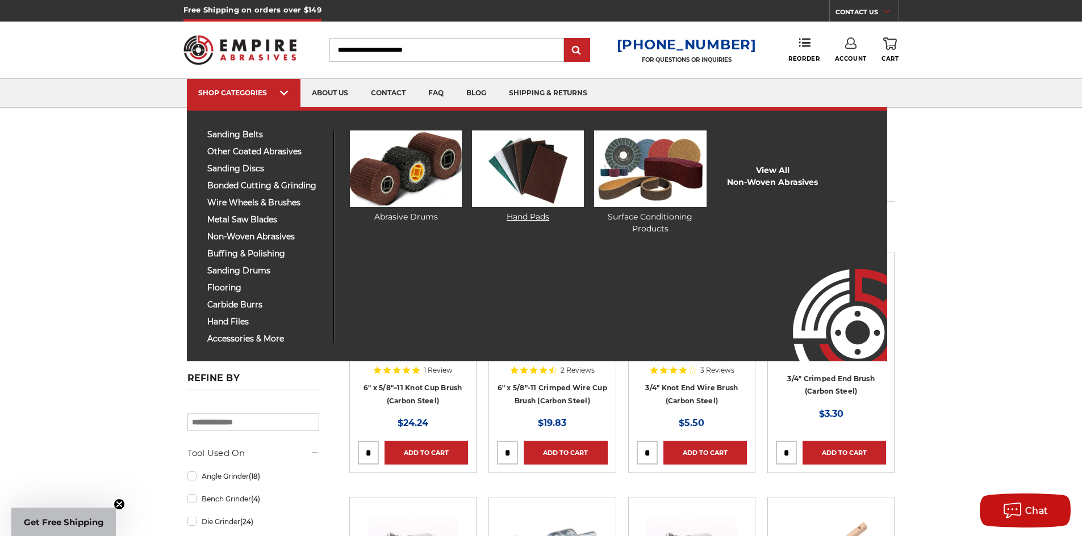
click at [508, 175] on img at bounding box center [528, 169] width 112 height 77
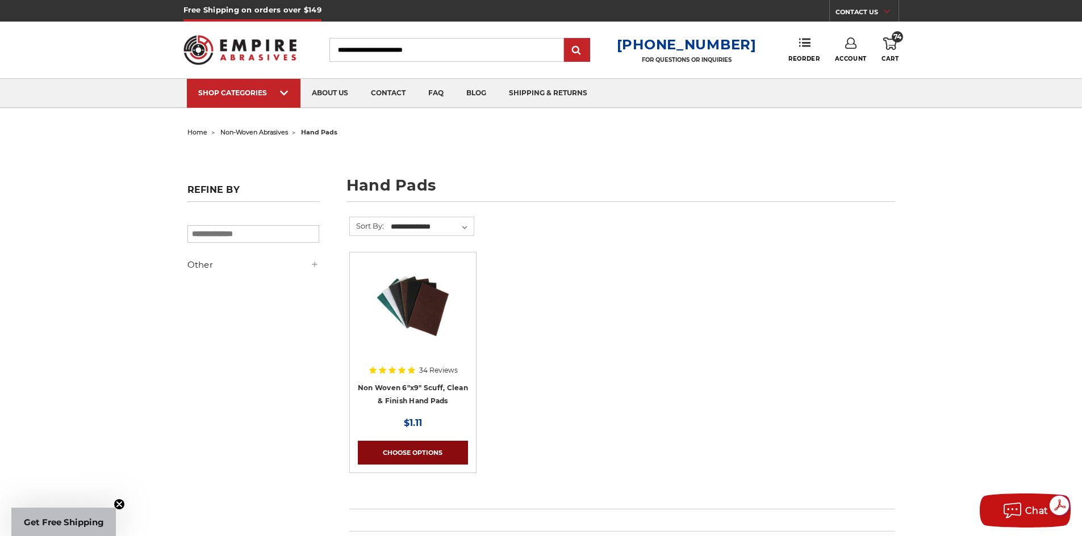
click at [413, 454] on link "Choose Options" at bounding box center [413, 453] width 110 height 24
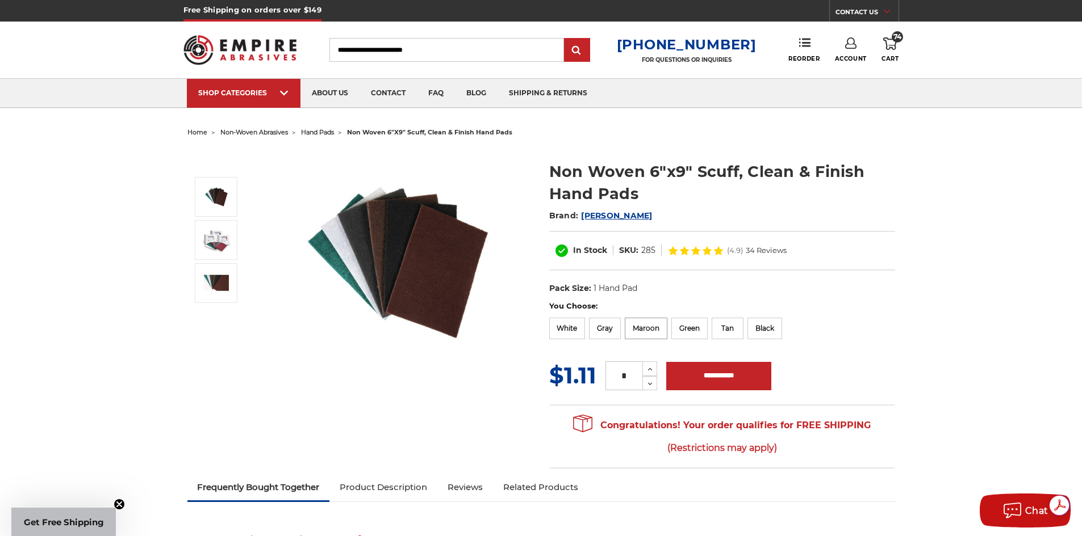
click at [652, 329] on label "Maroon" at bounding box center [645, 329] width 43 height 22
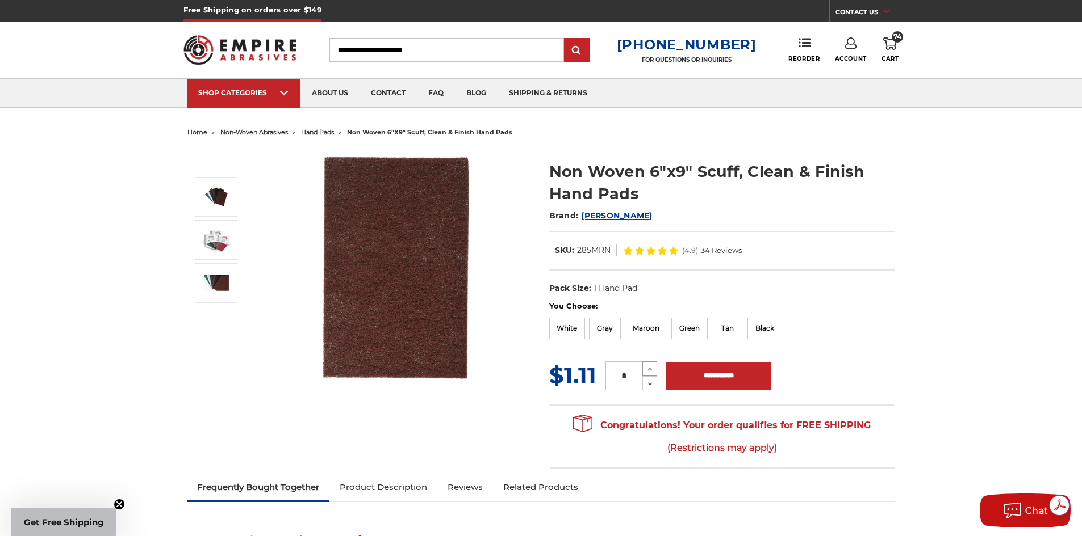
click at [649, 370] on icon at bounding box center [649, 369] width 9 height 10
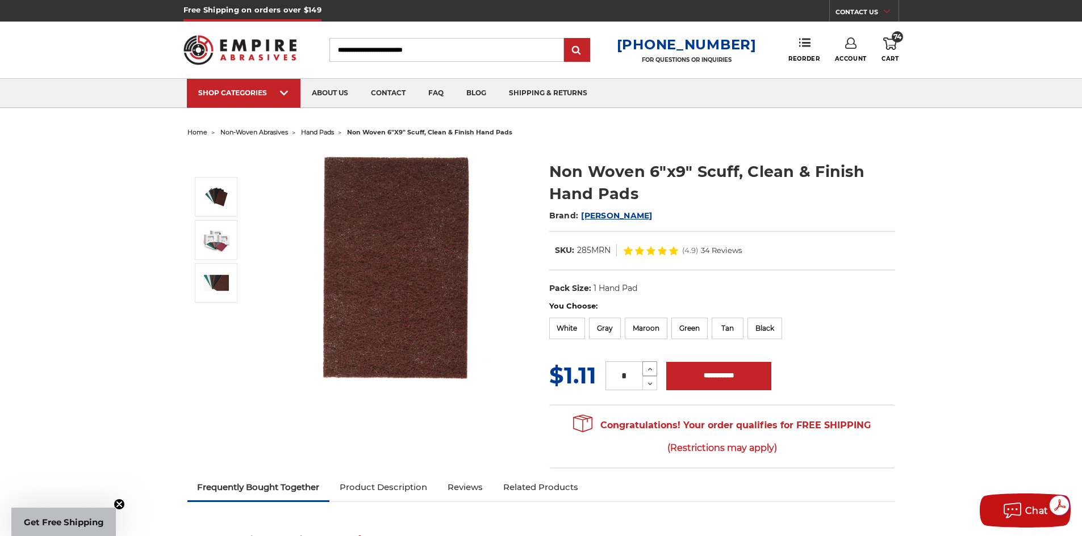
click at [649, 370] on icon at bounding box center [649, 369] width 9 height 10
click at [648, 370] on use at bounding box center [650, 369] width 5 height 3
click at [647, 370] on icon at bounding box center [649, 369] width 9 height 10
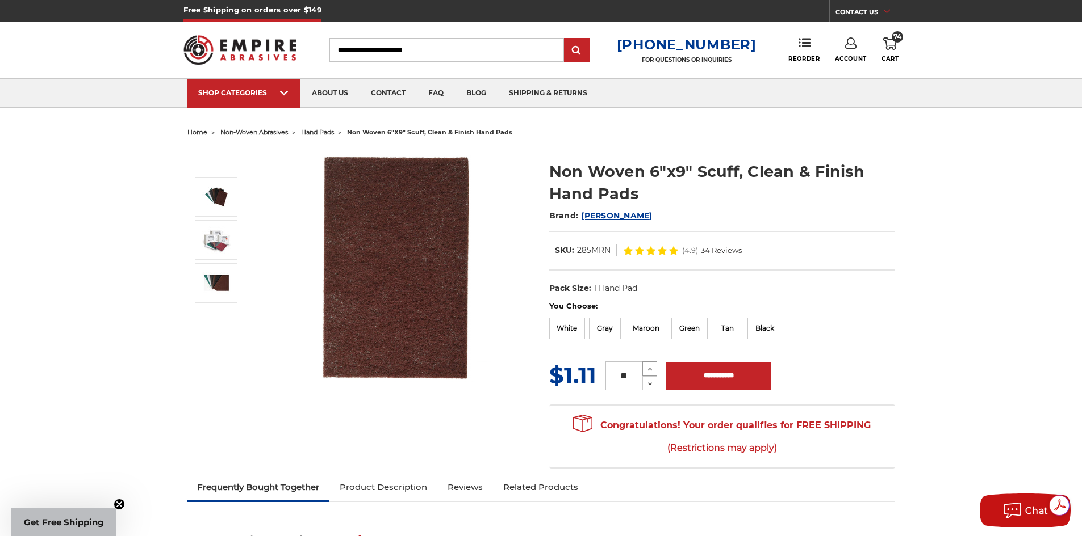
click at [647, 370] on icon at bounding box center [649, 369] width 9 height 10
click at [643, 371] on button "Increase Quantity:" at bounding box center [649, 369] width 15 height 15
type input "**"
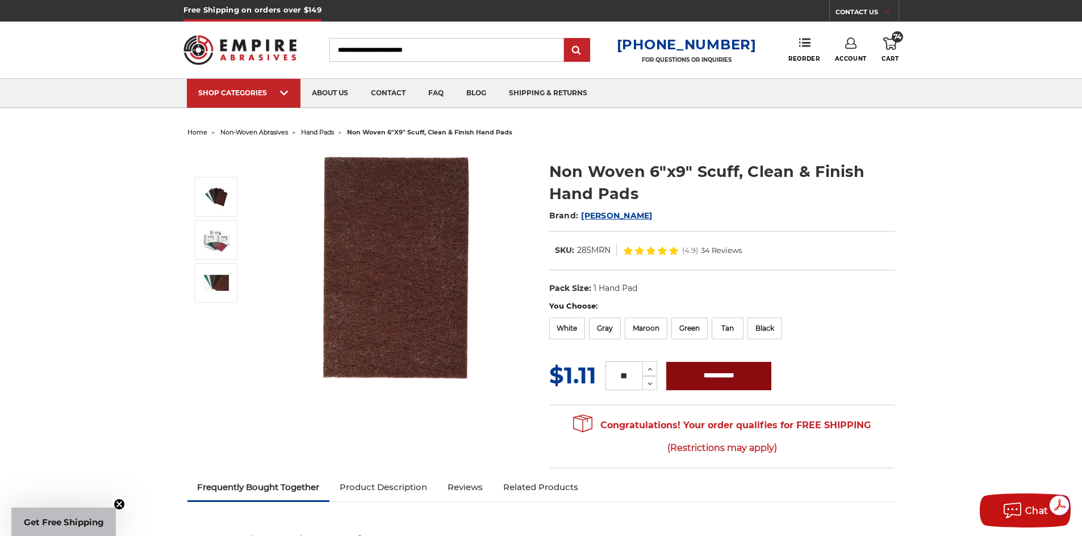
click at [688, 372] on input "**********" at bounding box center [718, 376] width 105 height 28
type input "**********"
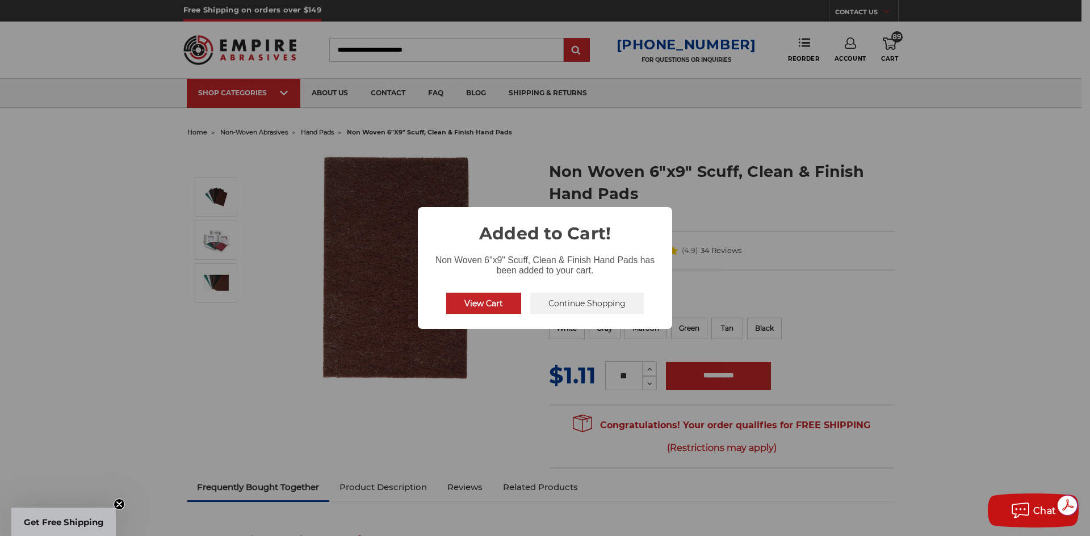
click at [547, 303] on button "Continue Shopping" at bounding box center [587, 304] width 114 height 22
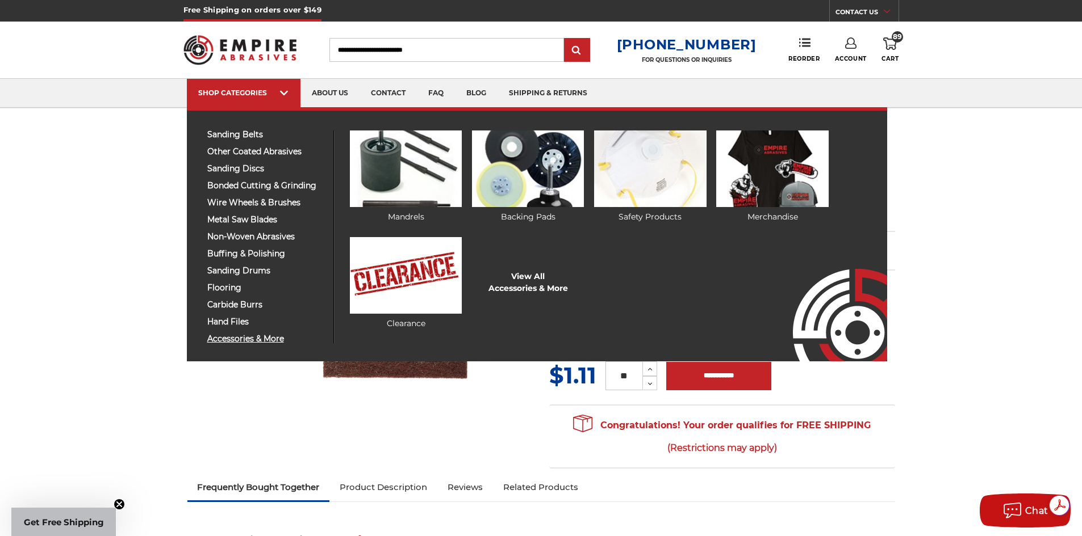
click at [238, 341] on span "accessories & more" at bounding box center [266, 339] width 118 height 9
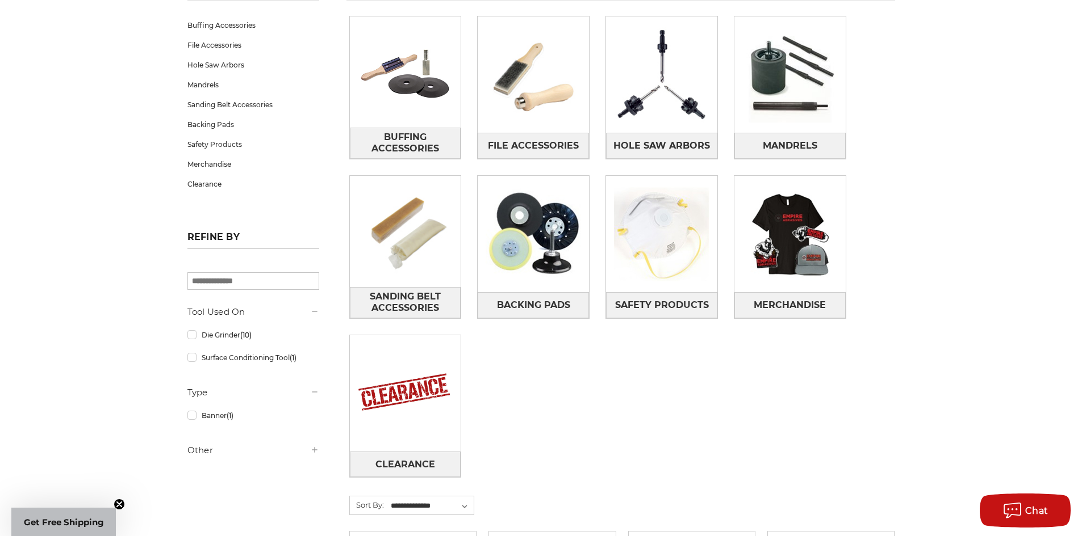
scroll to position [227, 0]
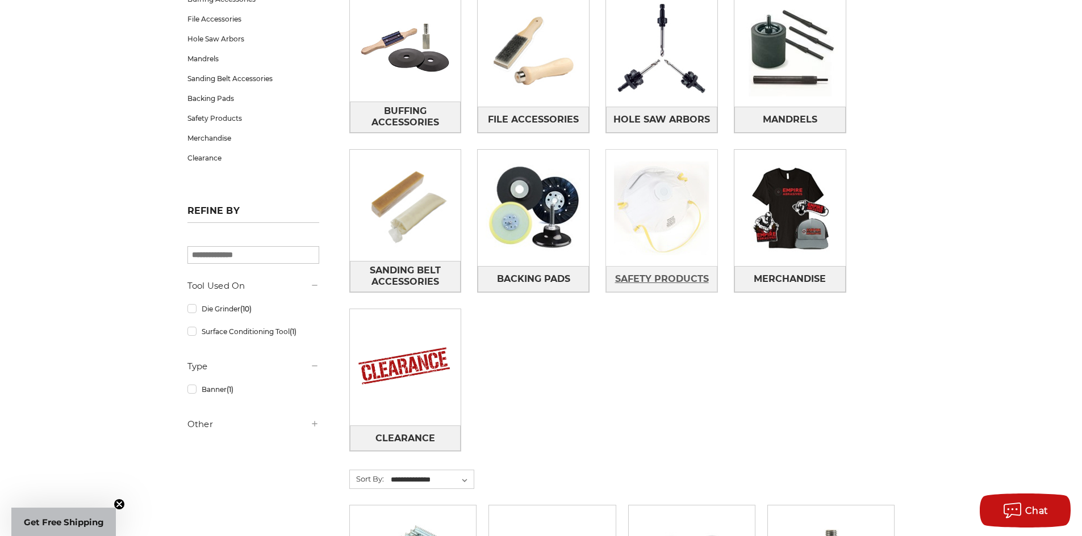
click at [648, 278] on span "Safety Products" at bounding box center [662, 279] width 94 height 19
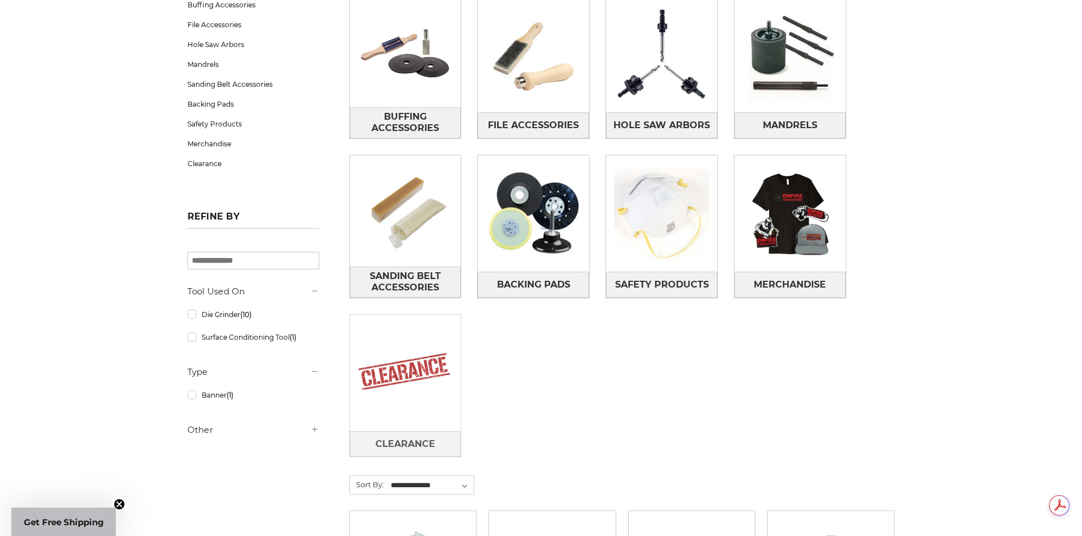
click at [423, 391] on img at bounding box center [405, 372] width 111 height 111
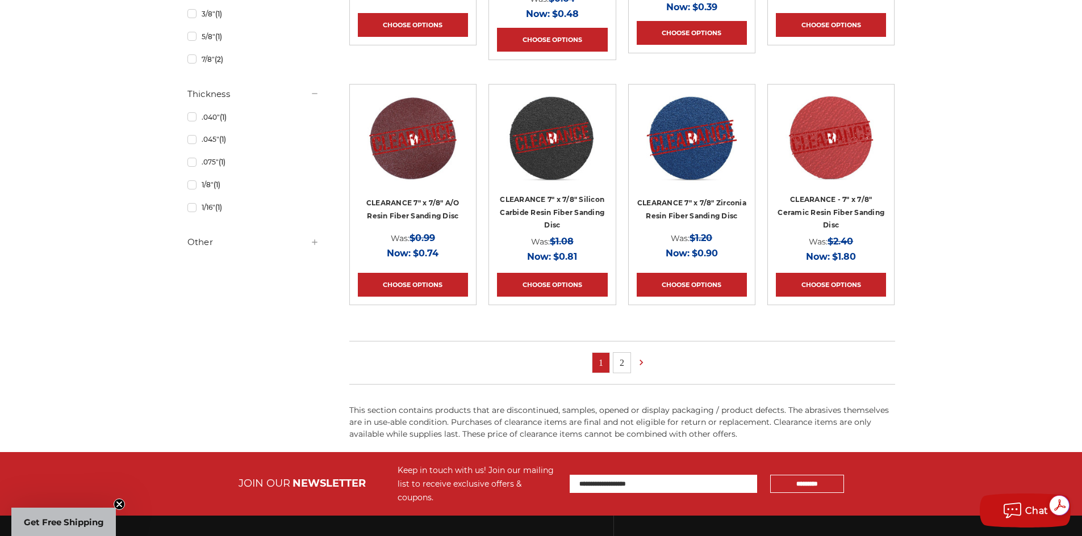
click at [621, 362] on link "2" at bounding box center [621, 363] width 17 height 20
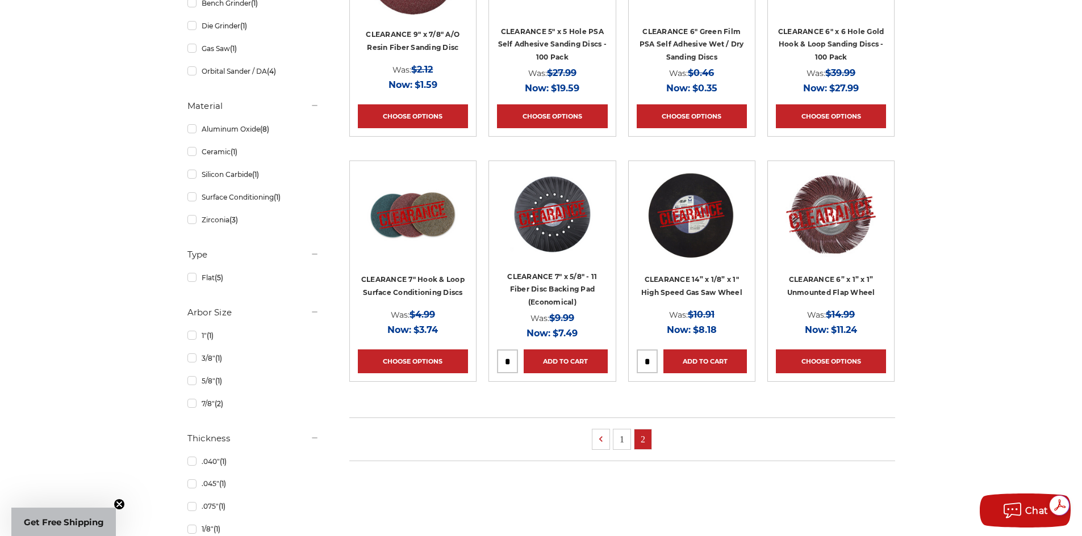
scroll to position [341, 0]
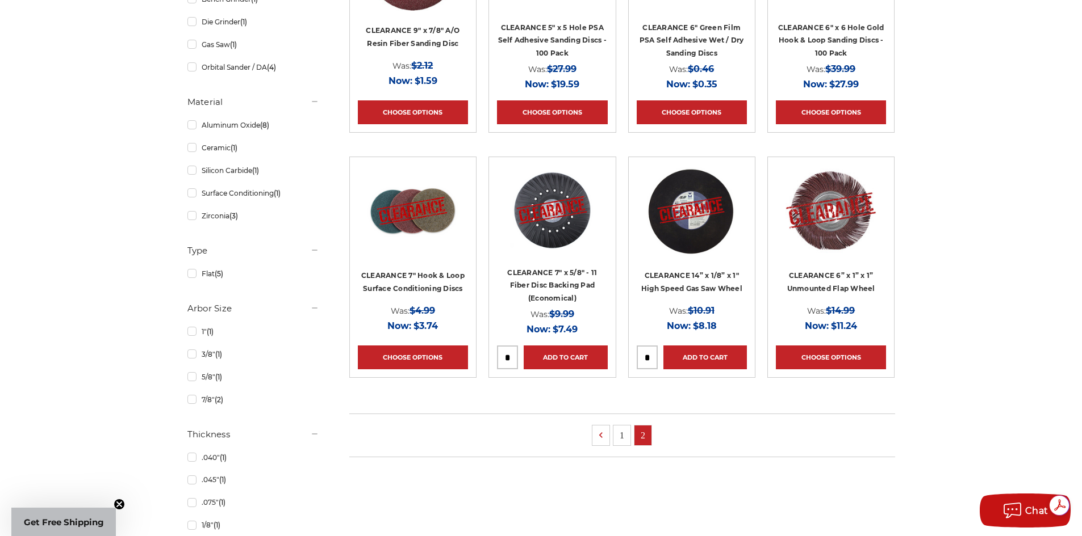
click at [619, 434] on link "1" at bounding box center [621, 436] width 17 height 20
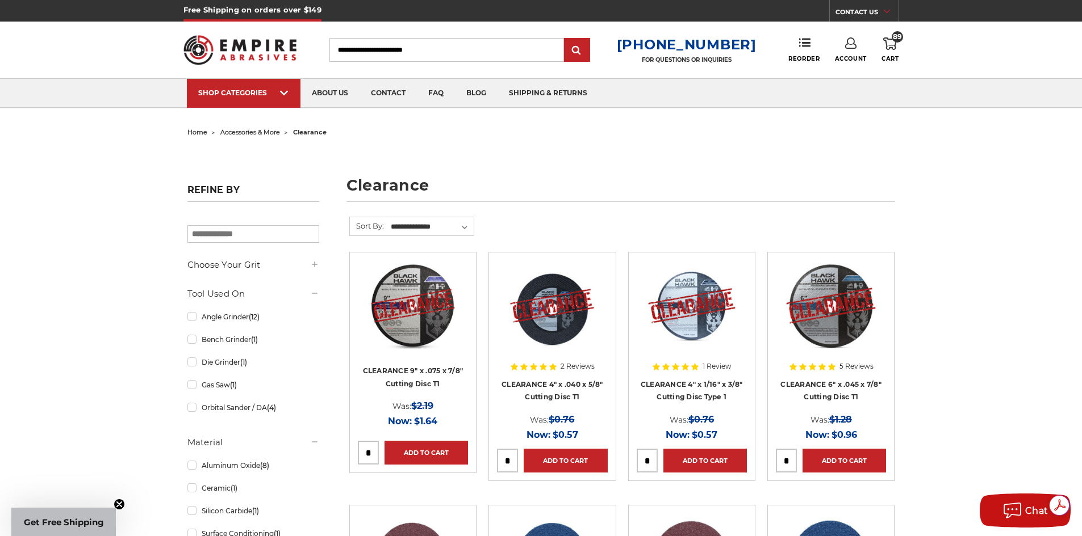
click at [844, 389] on h4 "CLEARANCE 6" x .045 x 7/8" Cutting Disc T1" at bounding box center [831, 394] width 110 height 32
click at [848, 387] on link "CLEARANCE 6" x .045 x 7/8" Cutting Disc T1" at bounding box center [830, 391] width 101 height 22
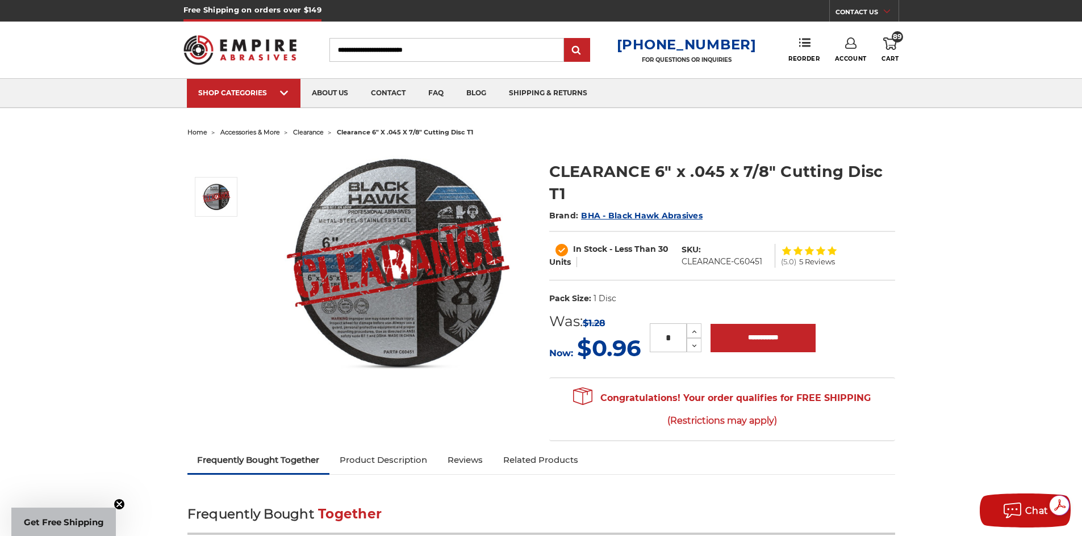
drag, startPoint x: 672, startPoint y: 337, endPoint x: 660, endPoint y: 339, distance: 12.6
click at [660, 339] on input "*" at bounding box center [667, 338] width 37 height 29
type input "**"
click at [751, 340] on input "**********" at bounding box center [762, 338] width 105 height 28
type input "**********"
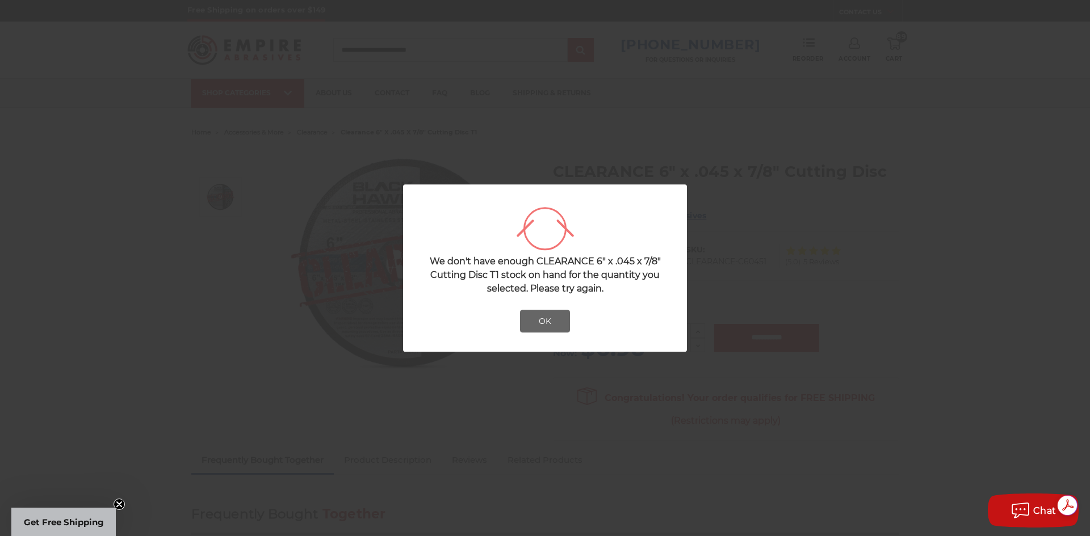
click at [545, 318] on button "OK" at bounding box center [545, 321] width 50 height 23
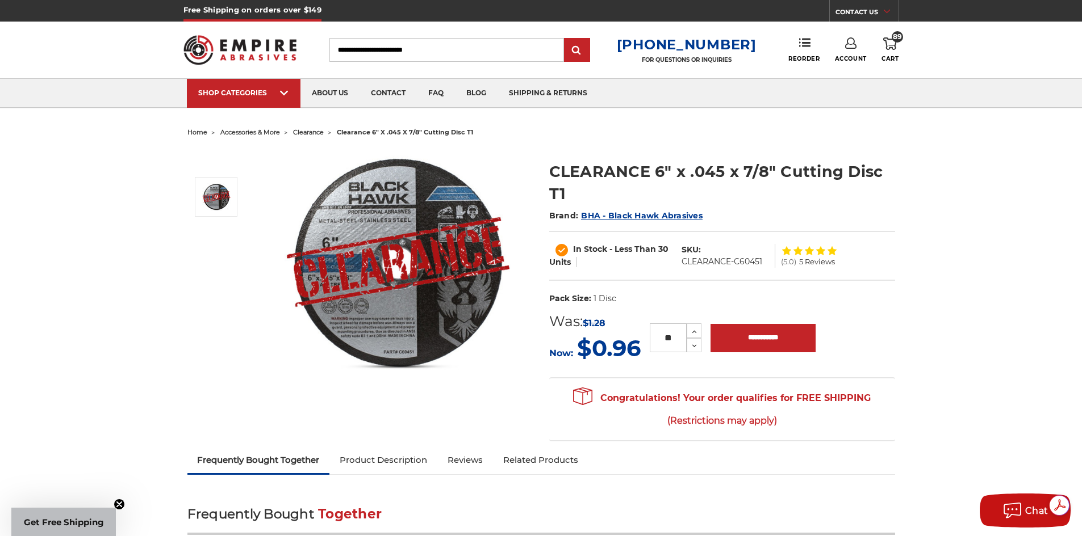
click at [676, 337] on input "**" at bounding box center [667, 338] width 37 height 29
type input "**"
click at [755, 333] on input "**********" at bounding box center [762, 338] width 105 height 28
type input "**********"
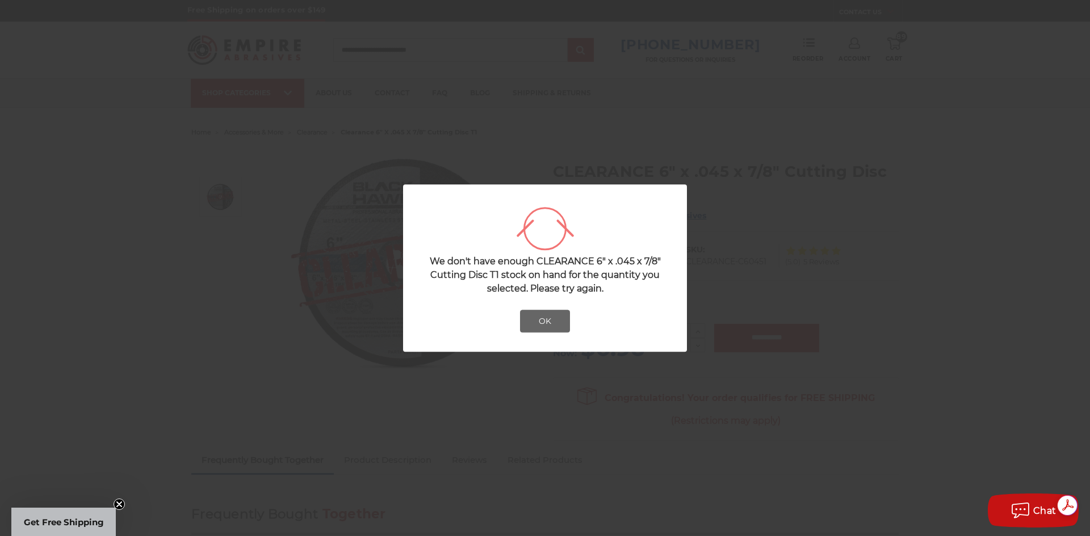
click at [547, 324] on button "OK" at bounding box center [545, 321] width 50 height 23
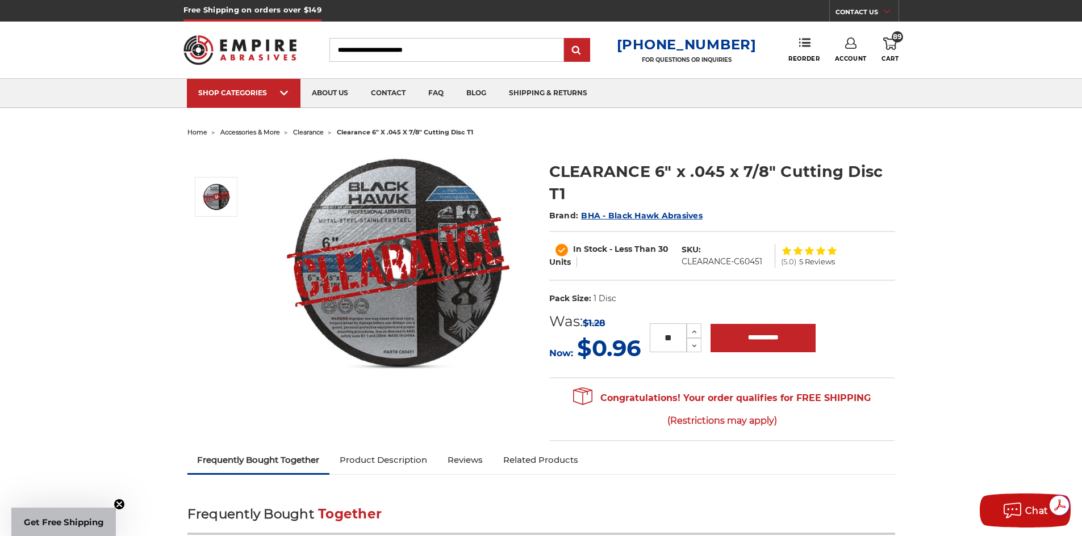
drag, startPoint x: 672, startPoint y: 339, endPoint x: 661, endPoint y: 339, distance: 11.4
click at [661, 339] on input "**" at bounding box center [667, 338] width 37 height 29
type input "**"
click at [735, 341] on input "**********" at bounding box center [762, 338] width 105 height 28
type input "**********"
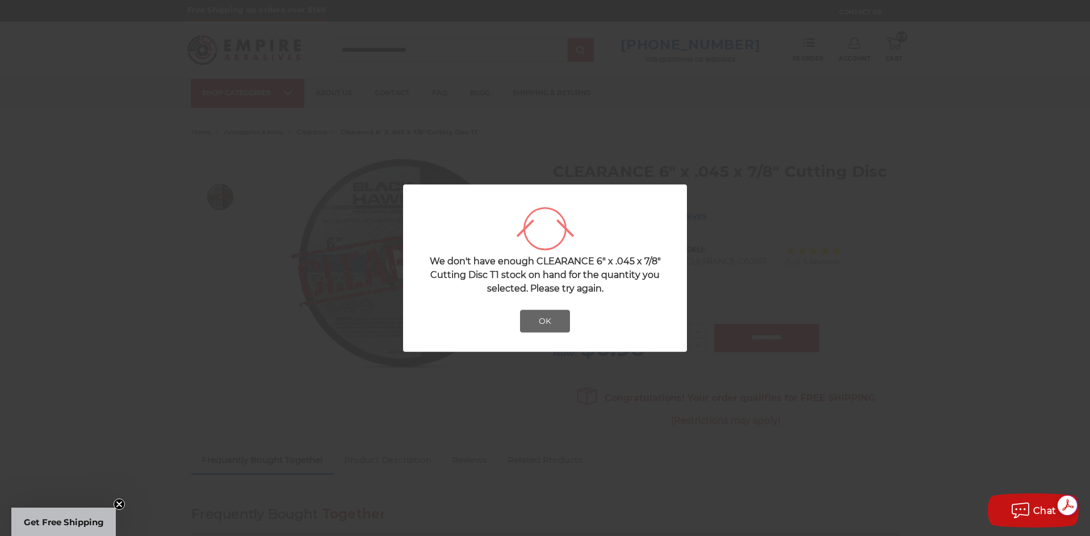
click at [544, 315] on button "OK" at bounding box center [545, 321] width 50 height 23
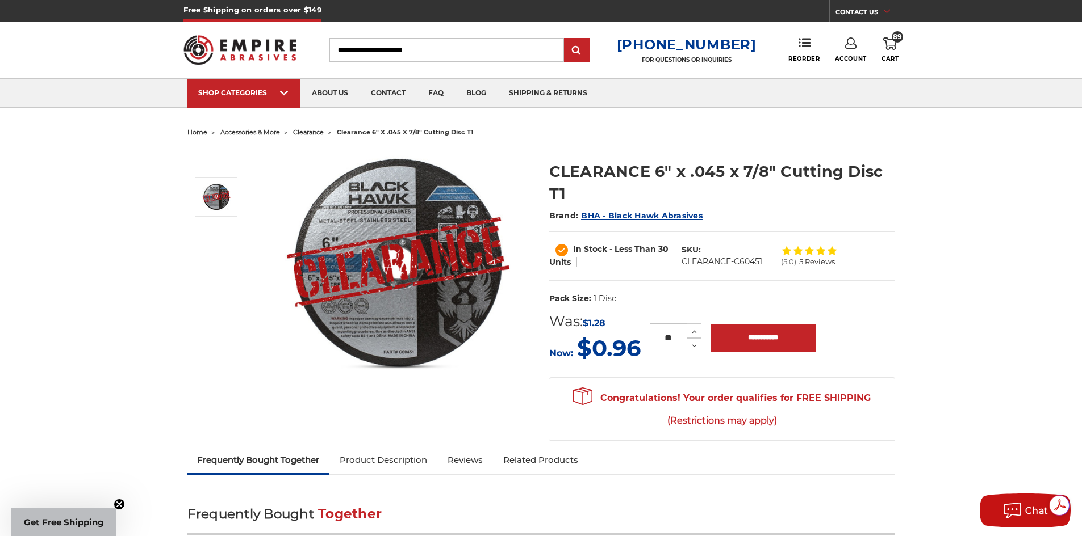
click at [892, 35] on span "89" at bounding box center [896, 36] width 11 height 11
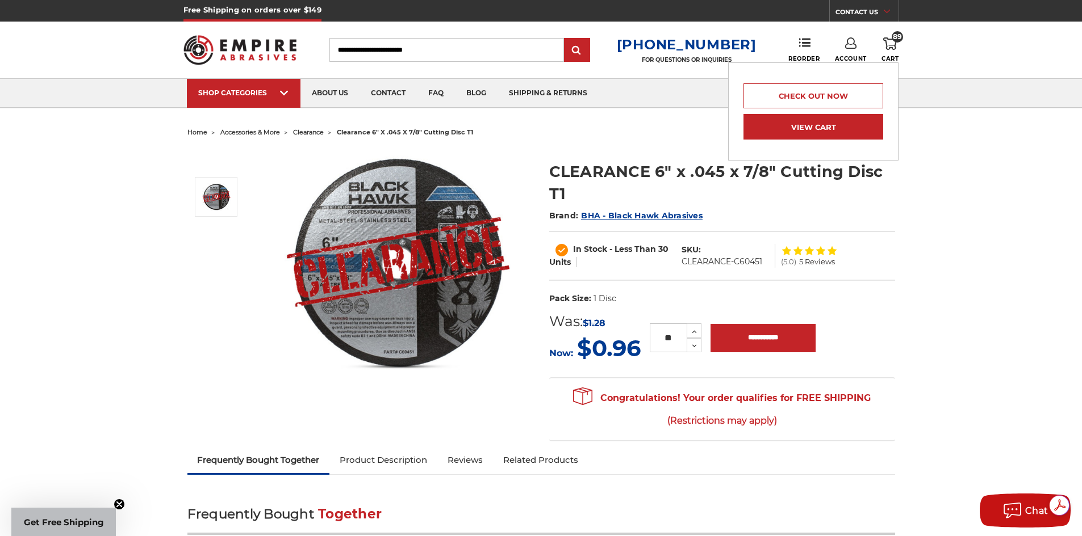
click at [831, 126] on link "View Cart" at bounding box center [813, 127] width 140 height 26
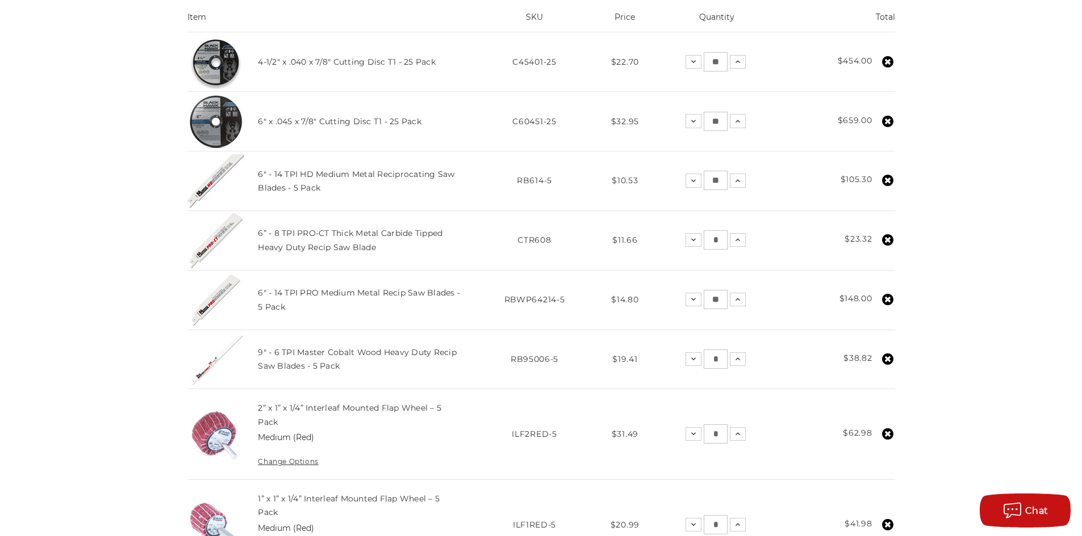
scroll to position [341, 0]
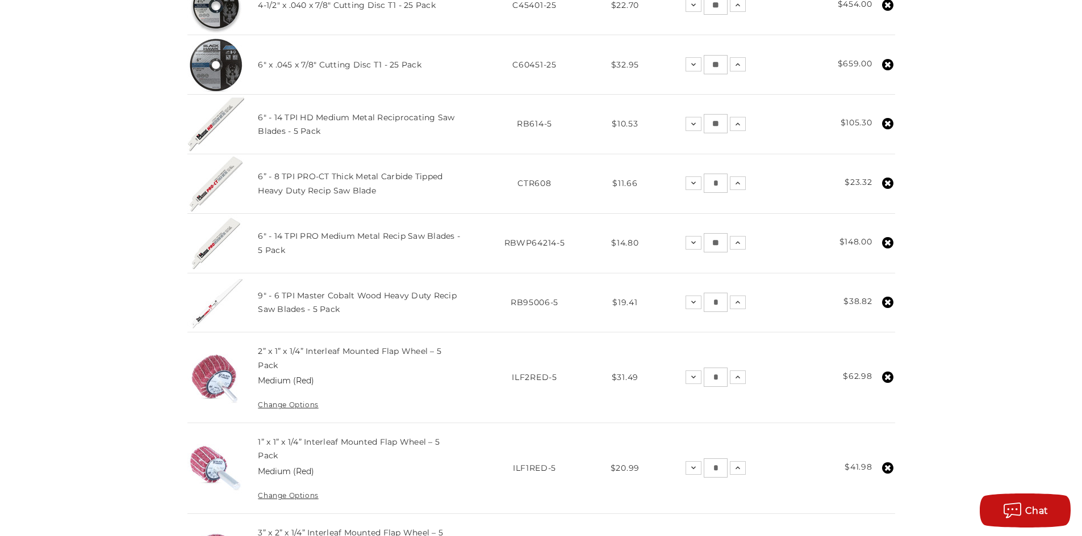
click at [888, 123] on icon at bounding box center [887, 123] width 11 height 11
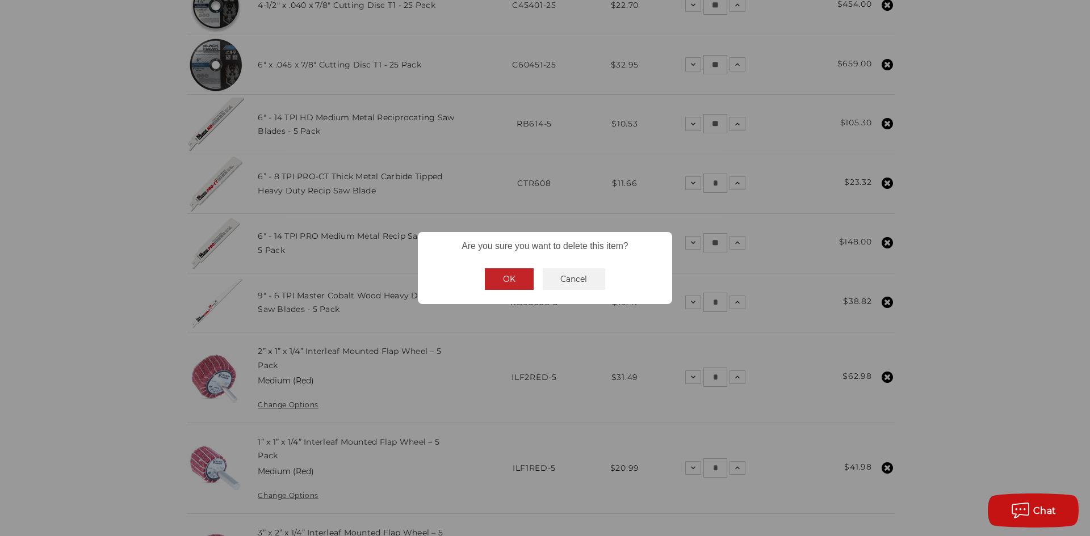
click at [502, 280] on button "OK" at bounding box center [509, 280] width 49 height 22
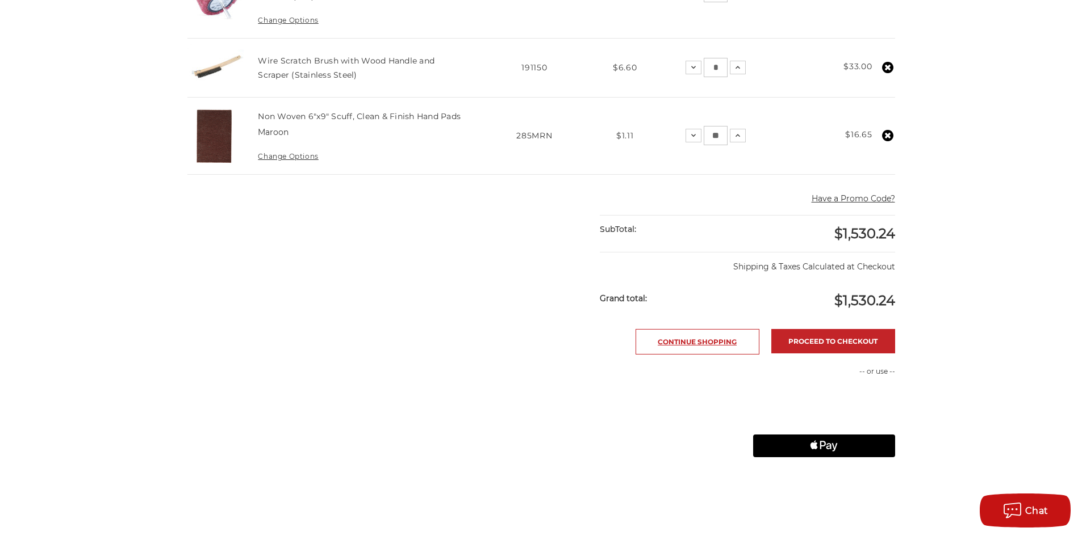
scroll to position [852, 0]
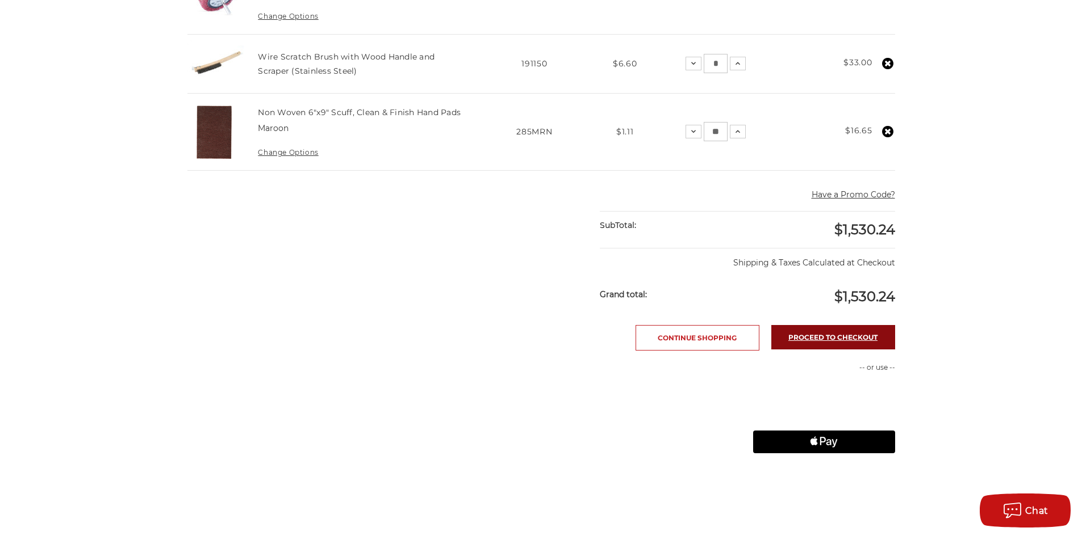
click at [823, 337] on link "Proceed to checkout" at bounding box center [833, 337] width 124 height 24
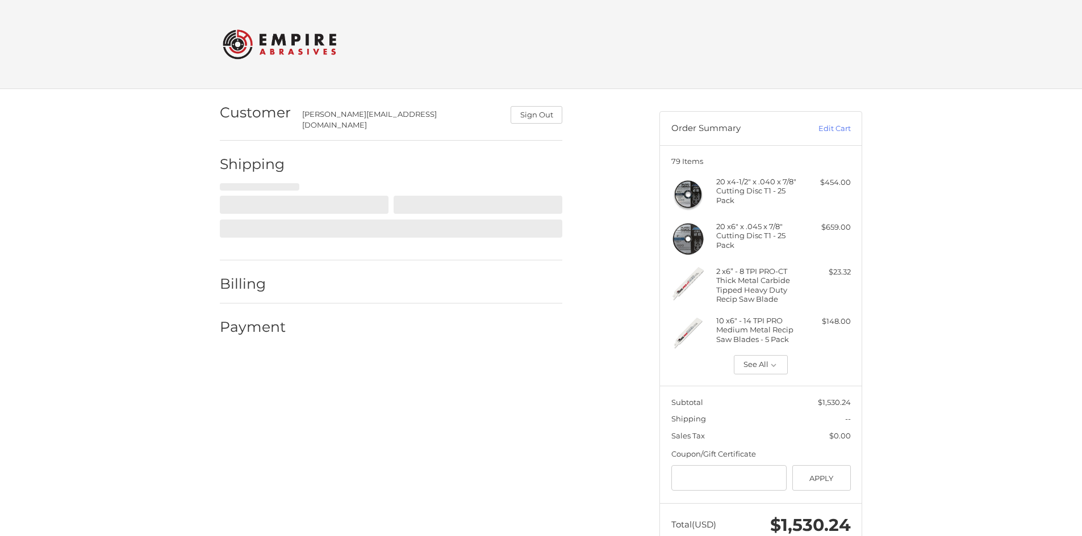
scroll to position [26, 0]
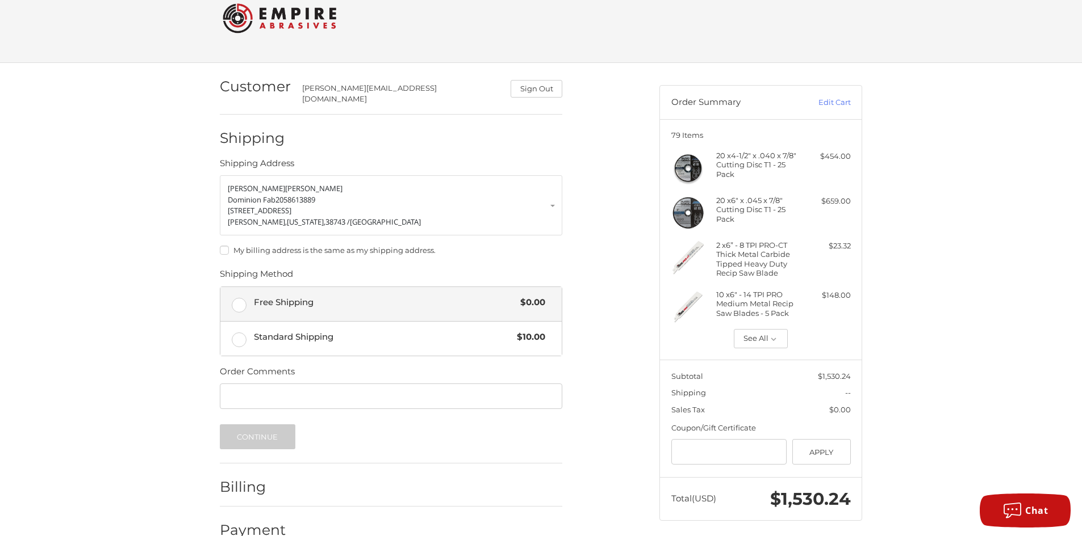
click at [237, 295] on label "Free Shipping $0.00" at bounding box center [390, 304] width 341 height 34
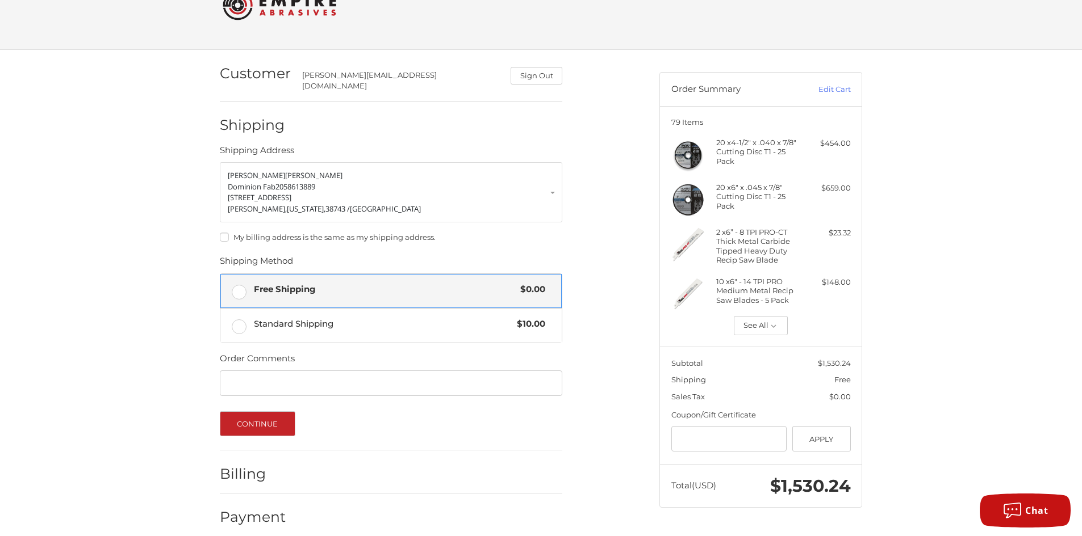
scroll to position [43, 0]
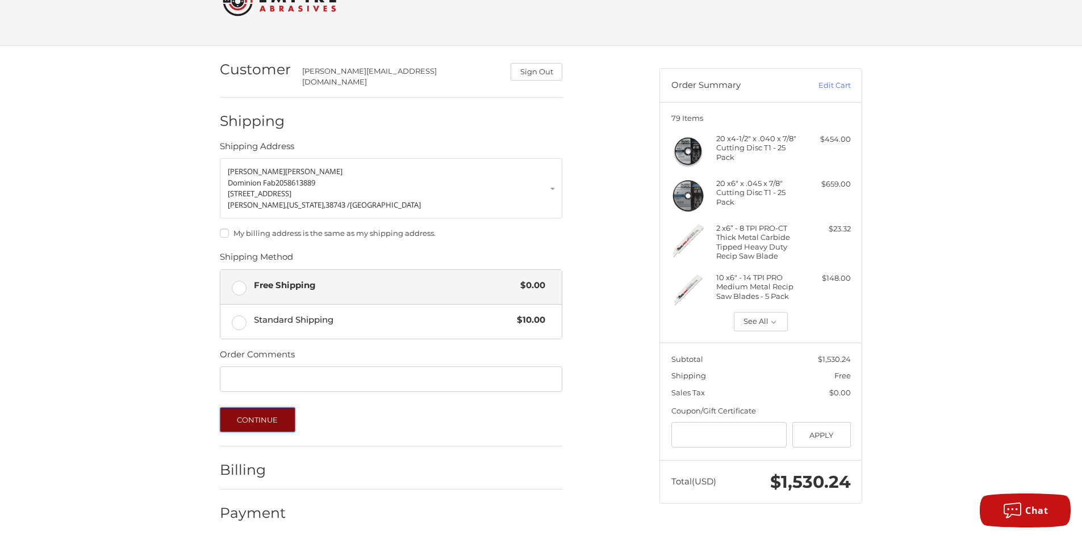
click at [252, 412] on button "Continue" at bounding box center [258, 420] width 76 height 25
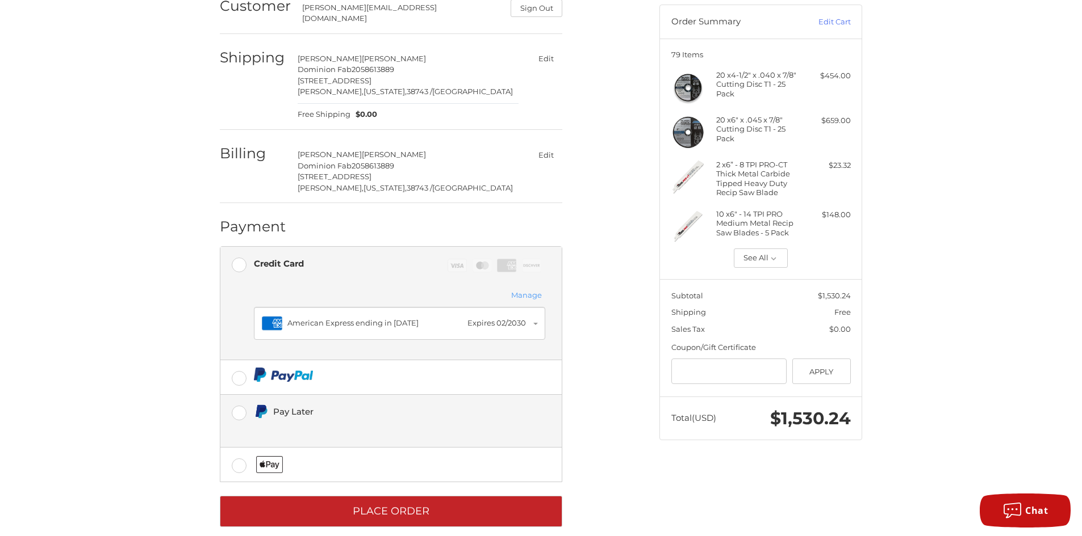
scroll to position [115, 0]
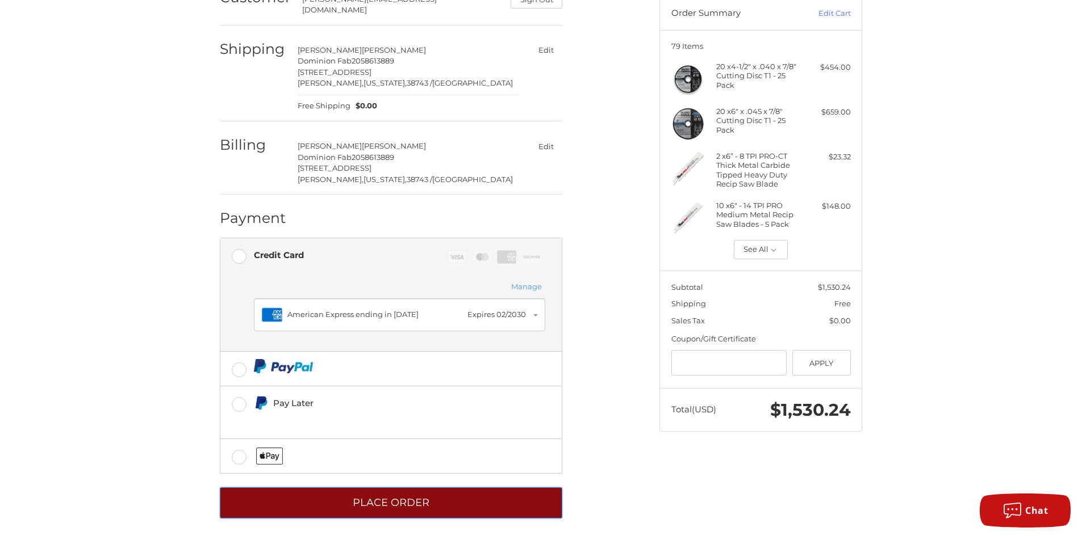
click at [397, 494] on button "Place Order" at bounding box center [391, 503] width 342 height 31
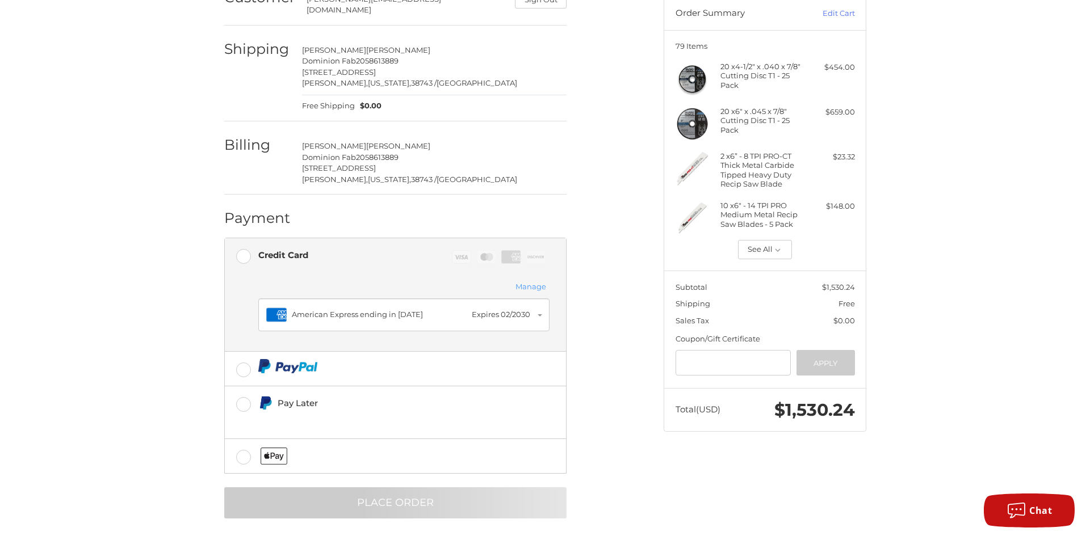
scroll to position [0, 0]
